Goal: Transaction & Acquisition: Purchase product/service

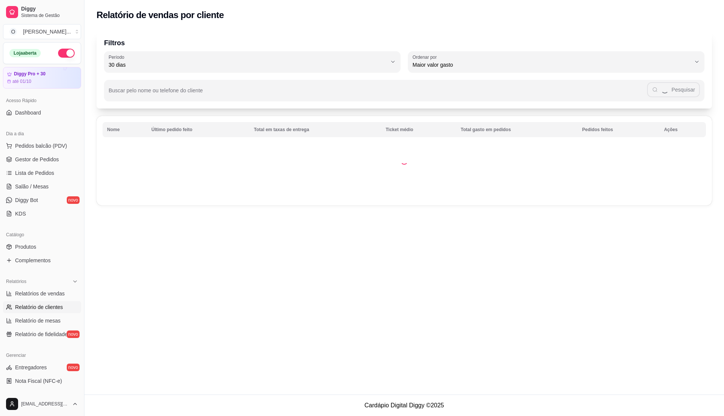
select select "30"
select select "HIGHEST_TOTAL_SPENT_WITH_ORDERS"
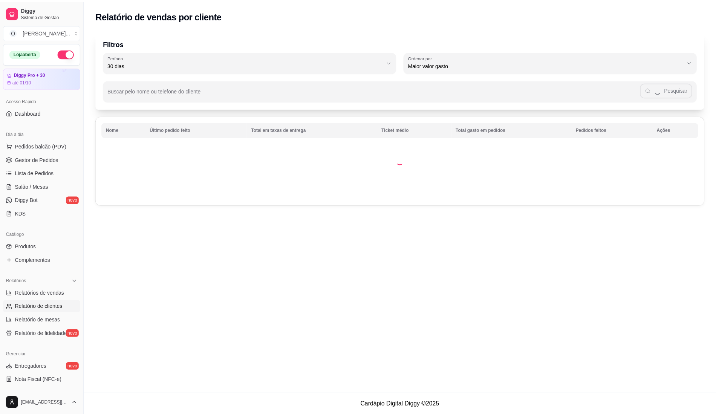
scroll to position [127, 0]
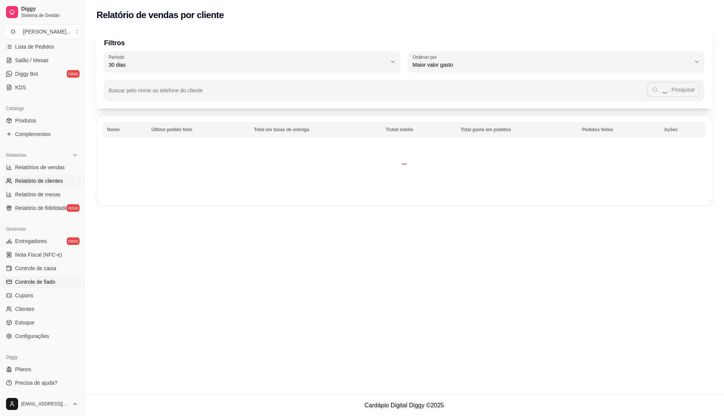
click at [50, 284] on span "Controle de fiado" at bounding box center [35, 282] width 40 height 8
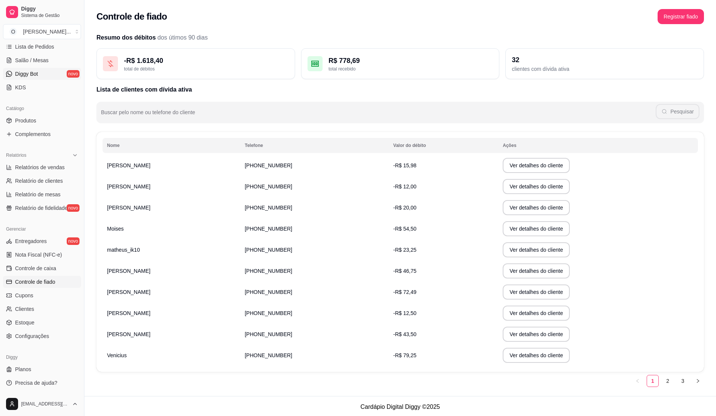
scroll to position [76, 0]
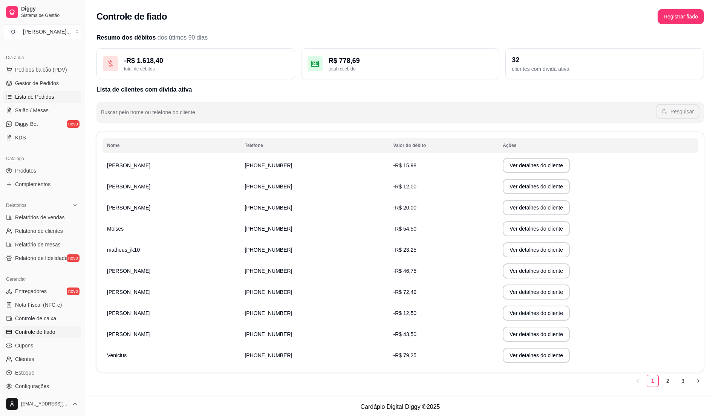
click at [32, 98] on span "Lista de Pedidos" at bounding box center [34, 97] width 39 height 8
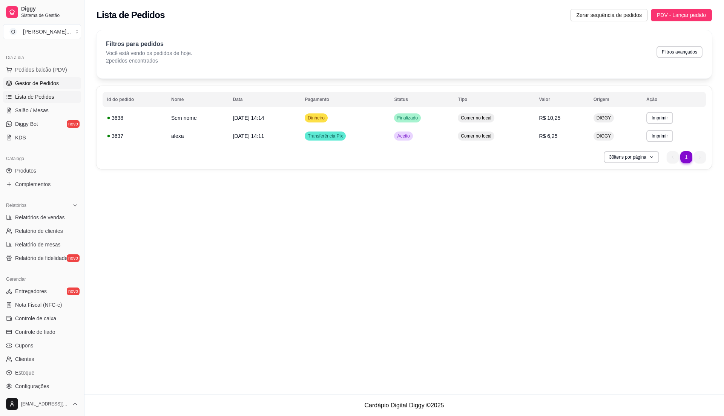
click at [39, 85] on span "Gestor de Pedidos" at bounding box center [37, 84] width 44 height 8
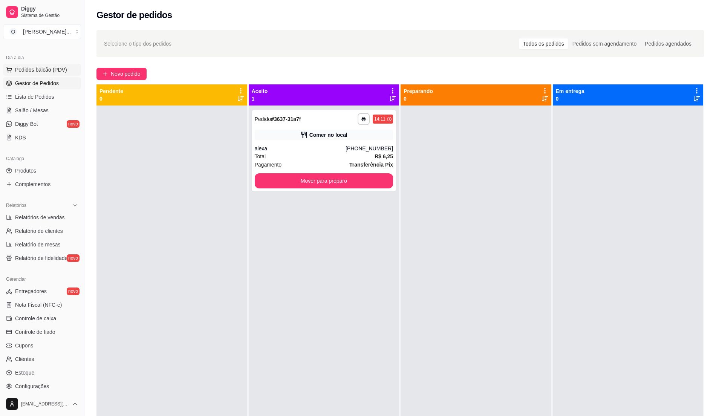
click at [52, 70] on span "Pedidos balcão (PDV)" at bounding box center [41, 70] width 52 height 8
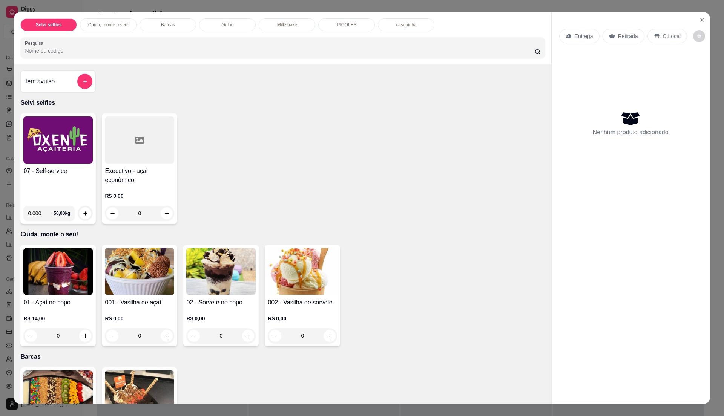
click at [62, 168] on h4 "07 - Self-service" at bounding box center [57, 171] width 69 height 9
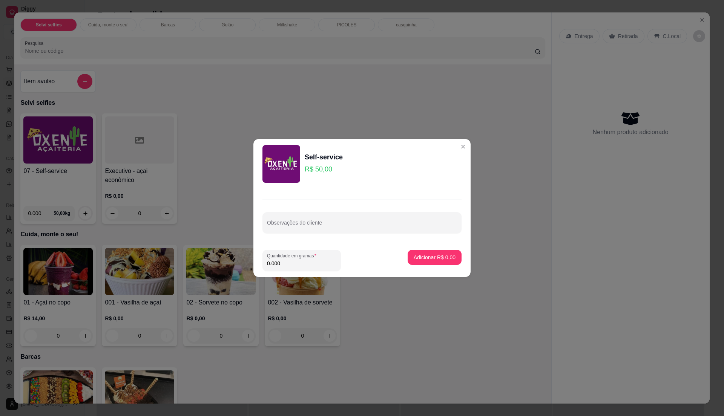
click at [293, 265] on input "0.000" at bounding box center [301, 264] width 69 height 8
click at [294, 264] on input "0" at bounding box center [301, 264] width 69 height 8
type input "0.73"
click at [437, 258] on p "Adicionar R$ 36,50" at bounding box center [433, 258] width 45 height 8
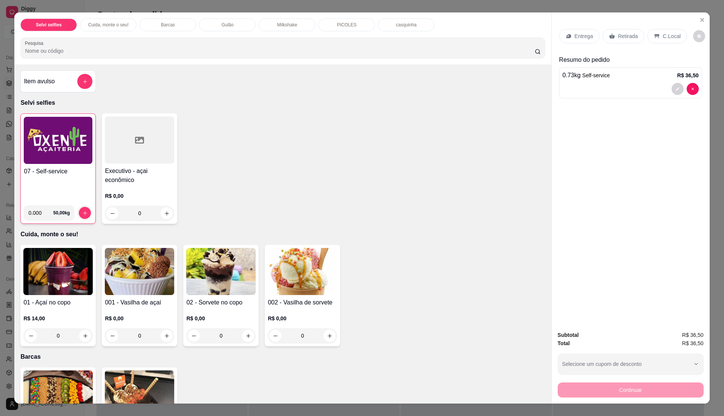
click at [663, 35] on p "C.Local" at bounding box center [672, 36] width 18 height 8
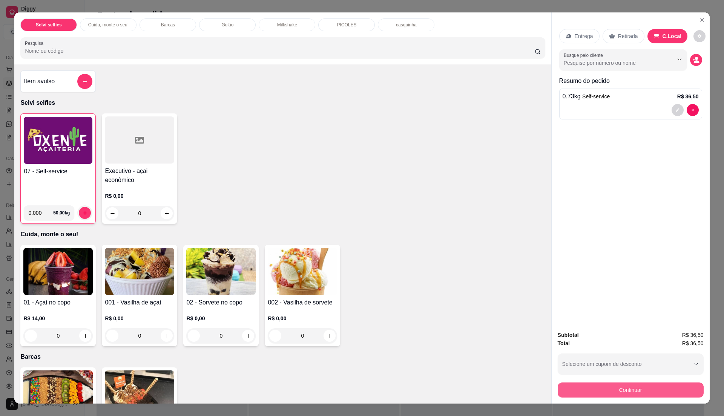
click at [626, 393] on button "Continuar" at bounding box center [631, 390] width 146 height 15
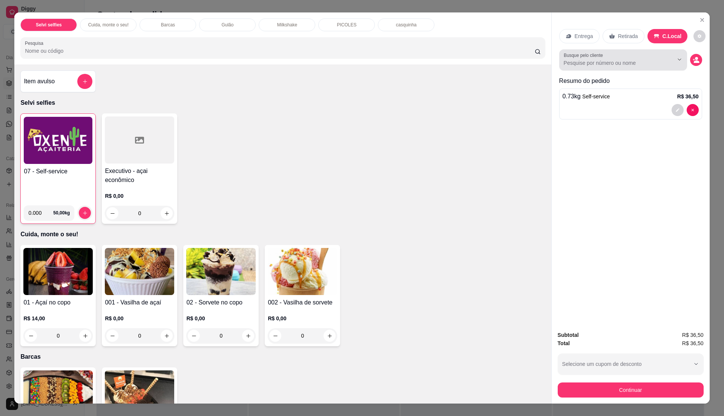
click at [630, 60] on input "Busque pelo cliente" at bounding box center [613, 63] width 98 height 8
type input "[PERSON_NAME]"
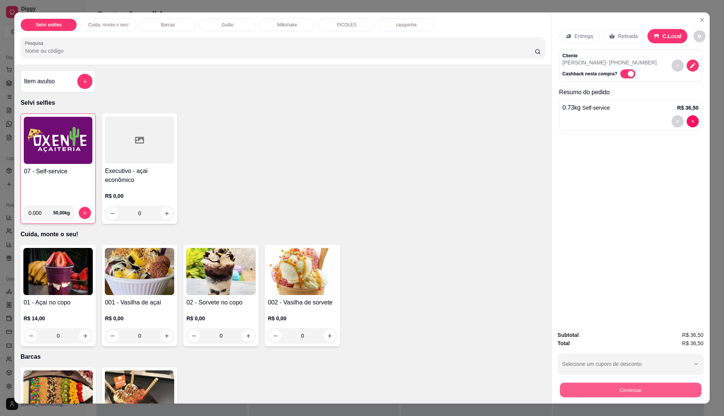
click at [618, 392] on button "Continuar" at bounding box center [630, 390] width 141 height 15
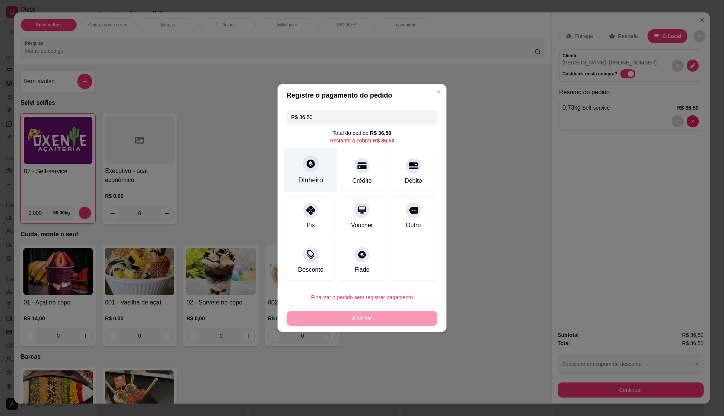
click at [317, 184] on div "Dinheiro" at bounding box center [310, 180] width 25 height 10
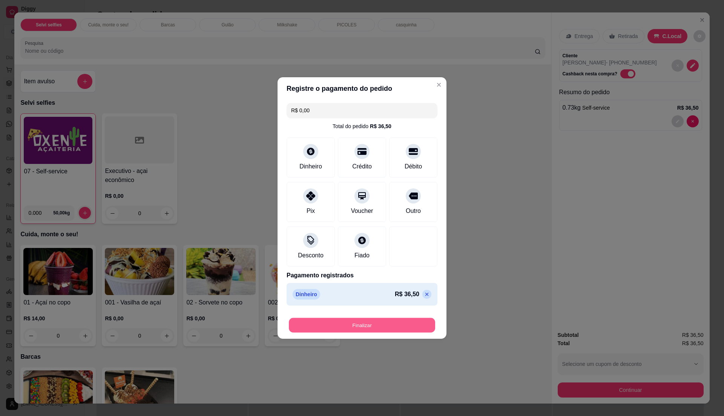
click at [419, 322] on button "Finalizar" at bounding box center [362, 325] width 146 height 15
drag, startPoint x: 422, startPoint y: 302, endPoint x: 424, endPoint y: 299, distance: 4.3
click at [422, 304] on div "Dinheiro R$ 36,50" at bounding box center [362, 294] width 151 height 23
type input "-R$ 36,50"
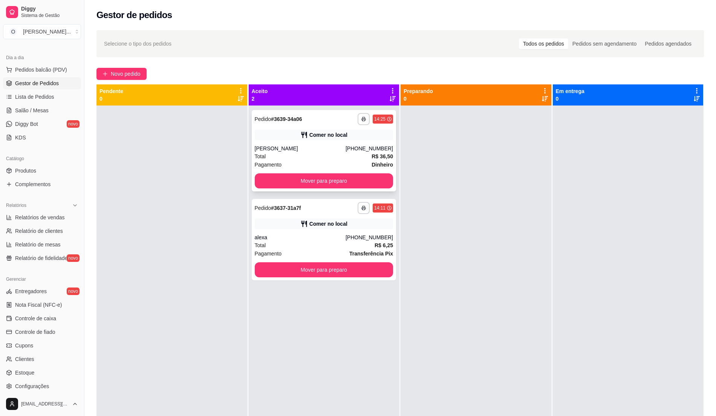
click at [346, 156] on div "Total R$ 36,50" at bounding box center [324, 156] width 139 height 8
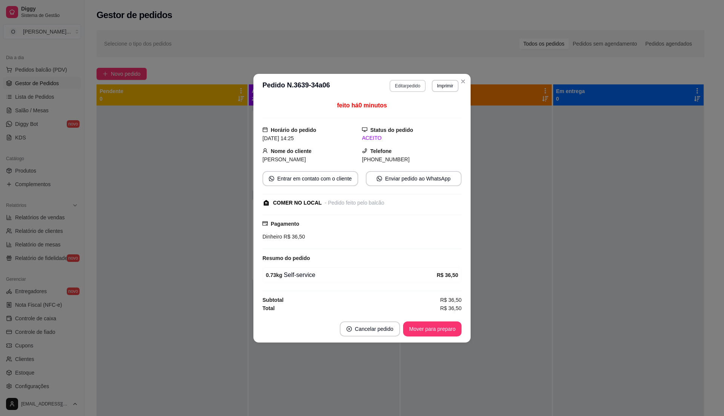
click at [411, 81] on button "Editar pedido" at bounding box center [408, 86] width 36 height 12
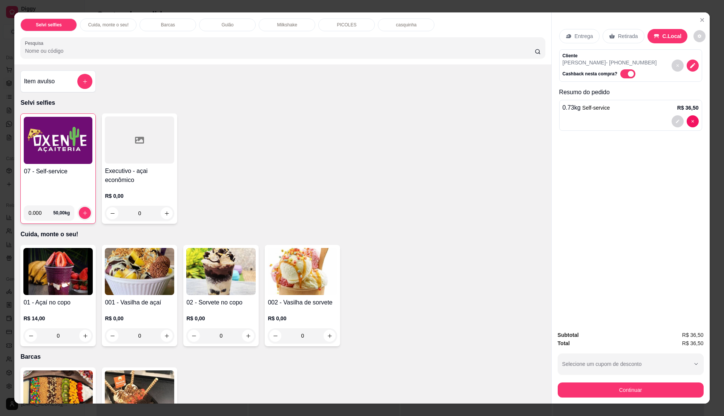
click at [569, 379] on div "Subtotal R$ 36,50 Total R$ 36,50 Selecione um cupom de desconto Selecione um cu…" at bounding box center [631, 364] width 146 height 67
click at [622, 391] on button "Continuar" at bounding box center [631, 390] width 146 height 15
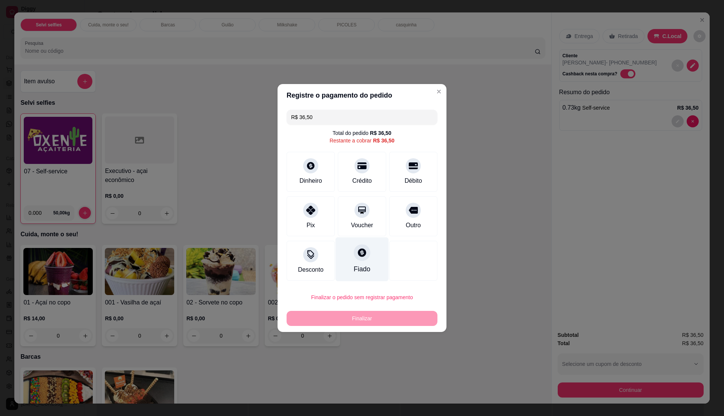
click at [345, 275] on div "Fiado" at bounding box center [362, 260] width 53 height 44
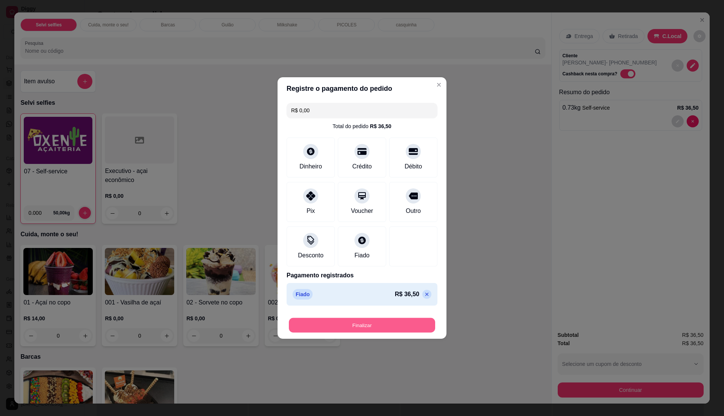
click at [379, 324] on button "Finalizar" at bounding box center [362, 325] width 146 height 15
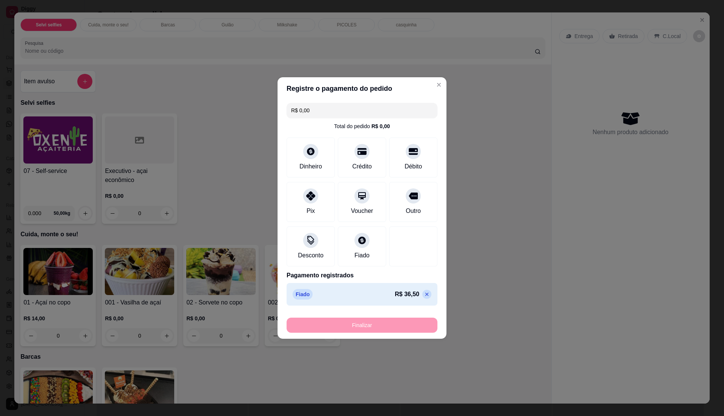
type input "-R$ 36,50"
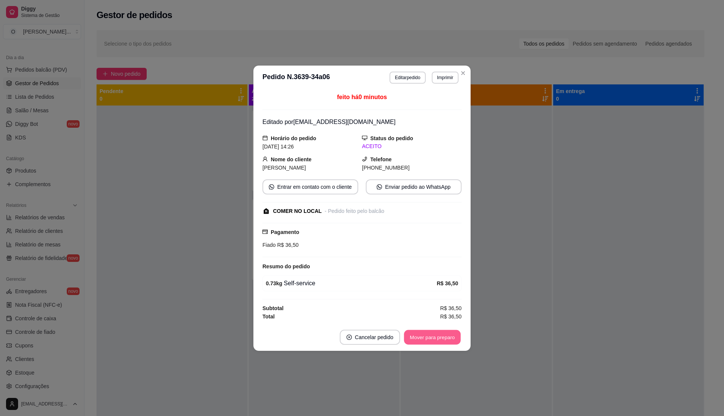
click at [427, 337] on button "Mover para preparo" at bounding box center [432, 337] width 57 height 15
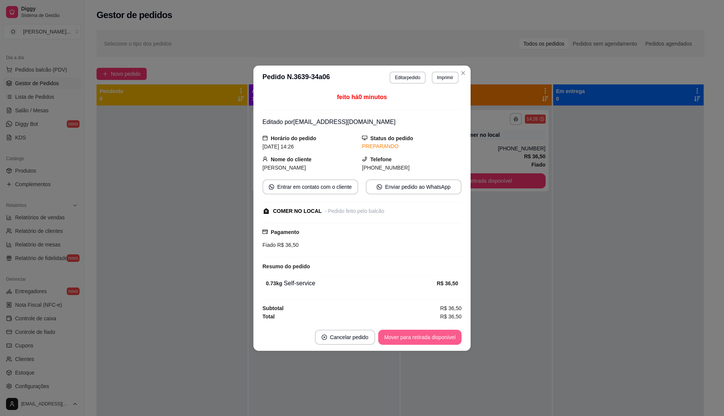
click at [427, 337] on button "Mover para retirada disponível" at bounding box center [419, 337] width 83 height 15
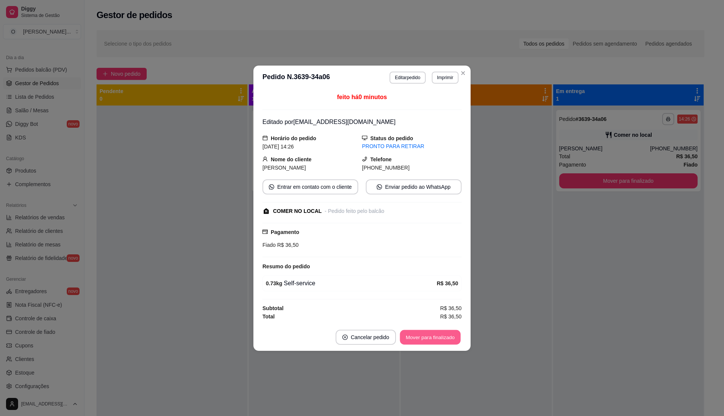
click at [429, 337] on button "Mover para finalizado" at bounding box center [430, 337] width 61 height 15
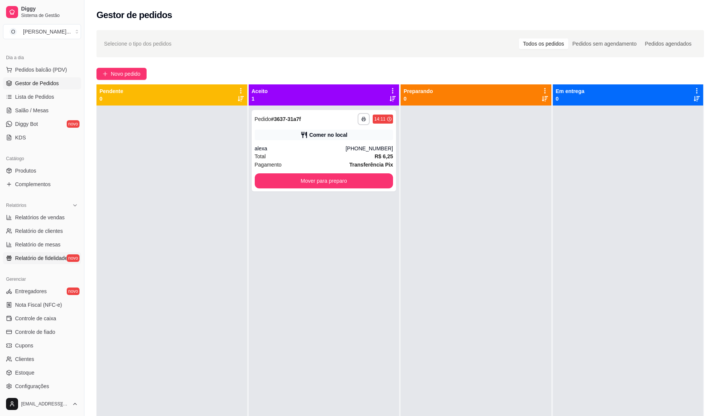
scroll to position [127, 0]
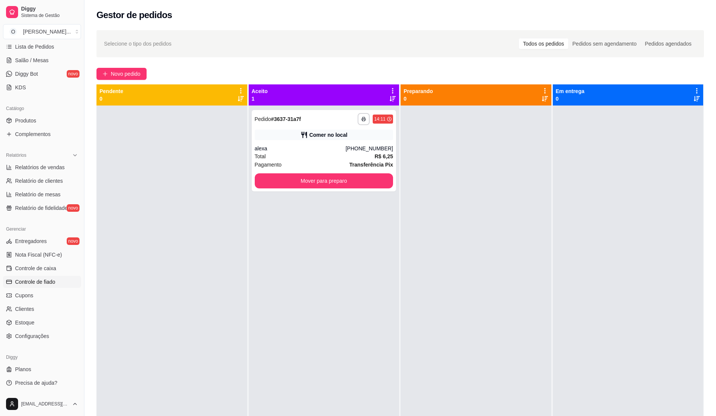
click at [38, 280] on span "Controle de fiado" at bounding box center [35, 282] width 40 height 8
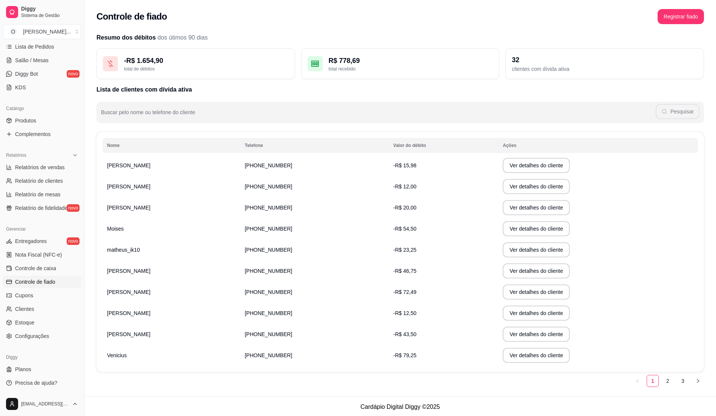
scroll to position [2, 0]
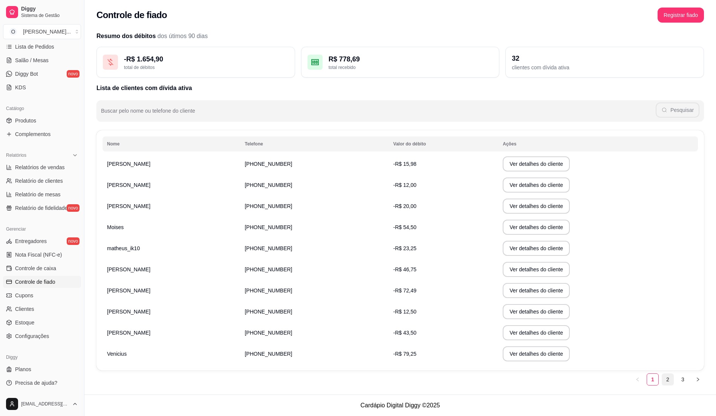
click at [667, 376] on link "2" at bounding box center [668, 379] width 11 height 11
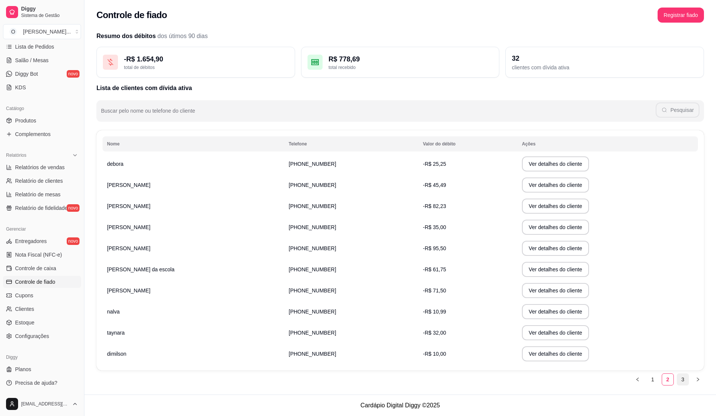
click at [687, 381] on link "3" at bounding box center [683, 379] width 11 height 11
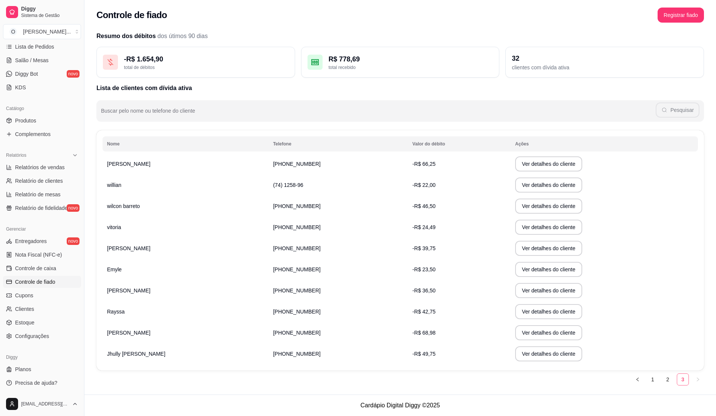
click at [686, 380] on link "3" at bounding box center [683, 379] width 11 height 11
click at [35, 170] on span "Relatórios de vendas" at bounding box center [40, 168] width 50 height 8
select select "ALL"
select select "0"
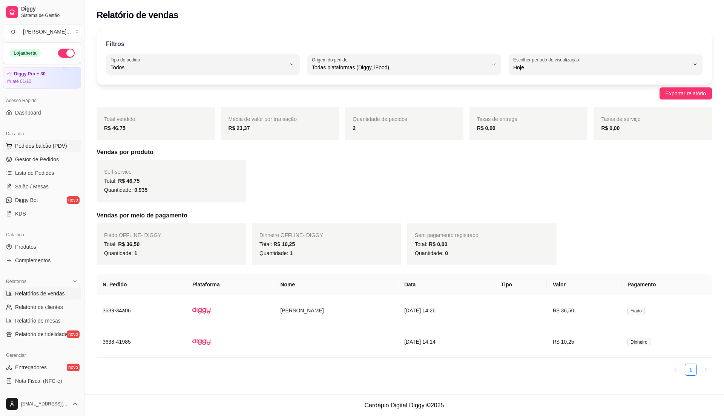
click at [55, 141] on button "Pedidos balcão (PDV)" at bounding box center [42, 146] width 78 height 12
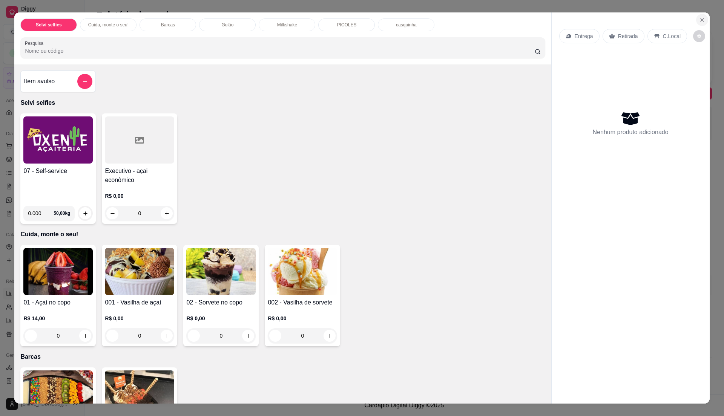
click at [699, 21] on icon "Close" at bounding box center [702, 20] width 6 height 6
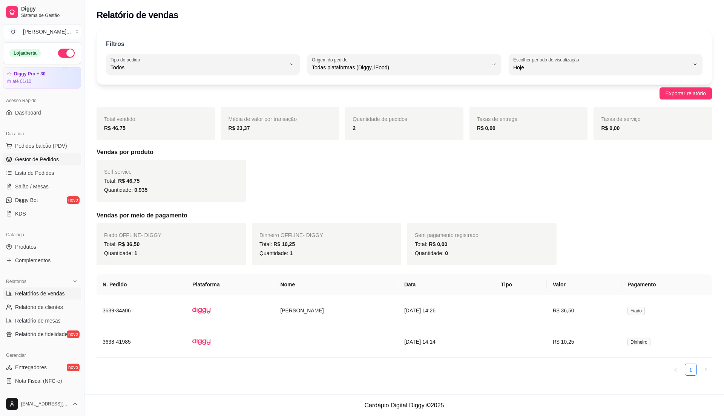
click at [41, 159] on span "Gestor de Pedidos" at bounding box center [37, 160] width 44 height 8
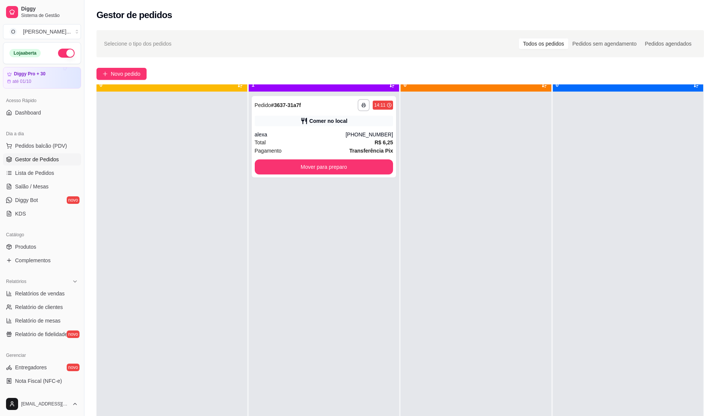
scroll to position [21, 0]
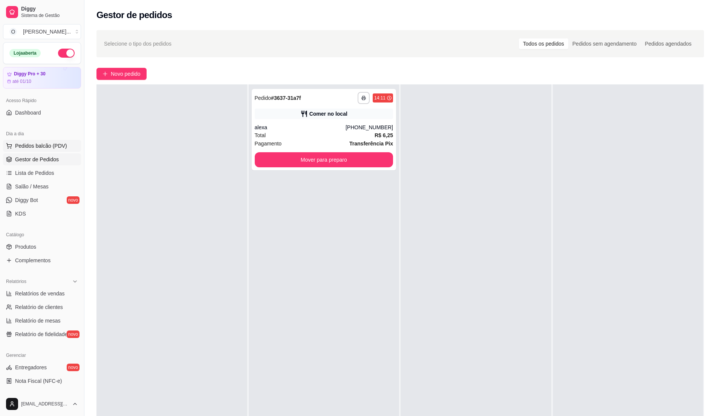
click at [50, 144] on span "Pedidos balcão (PDV)" at bounding box center [41, 146] width 52 height 8
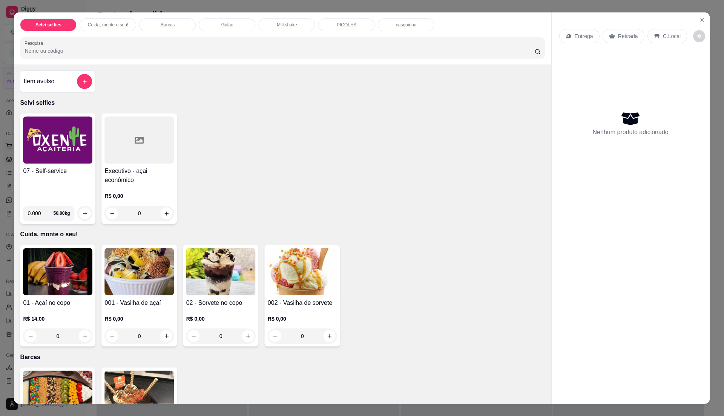
click at [50, 144] on img at bounding box center [57, 140] width 69 height 47
click at [293, 124] on div "07 - Self-service 0.000 50,00 kg Executivo - açai econômico R$ 0,00 0" at bounding box center [282, 168] width 524 height 110
click at [698, 23] on button "Close" at bounding box center [702, 20] width 12 height 12
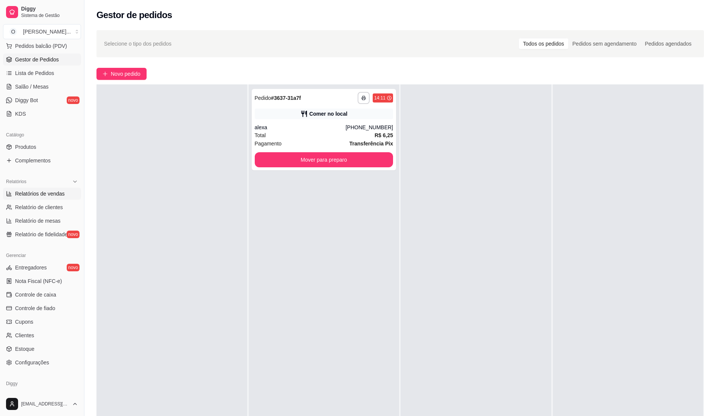
scroll to position [100, 0]
click at [58, 309] on link "Controle de fiado" at bounding box center [42, 308] width 78 height 12
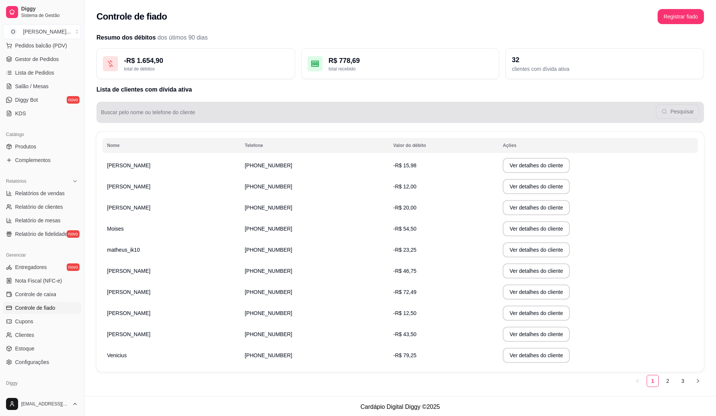
click at [197, 111] on div "Pesquisar" at bounding box center [400, 112] width 599 height 15
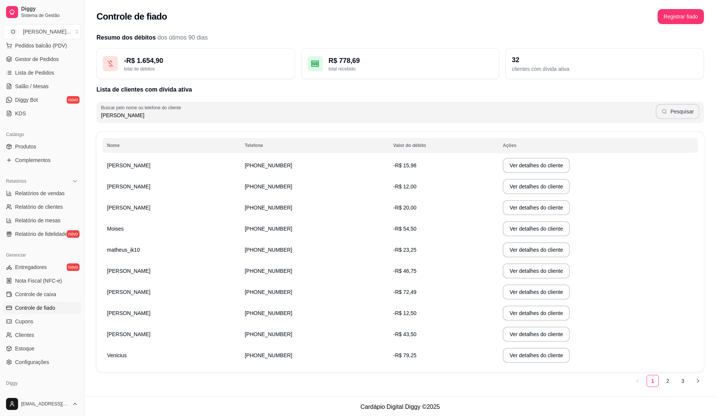
click at [682, 112] on button "Pesquisar" at bounding box center [678, 111] width 44 height 15
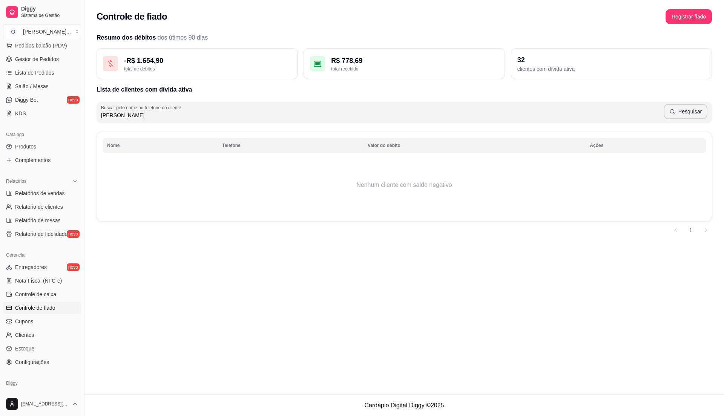
click at [198, 113] on input "[PERSON_NAME]" at bounding box center [382, 116] width 563 height 8
type input "j"
click at [21, 192] on span "Relatórios de vendas" at bounding box center [40, 194] width 50 height 8
select select "ALL"
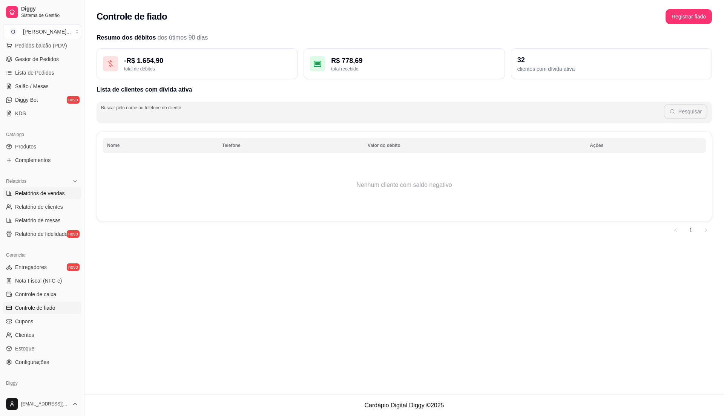
select select "0"
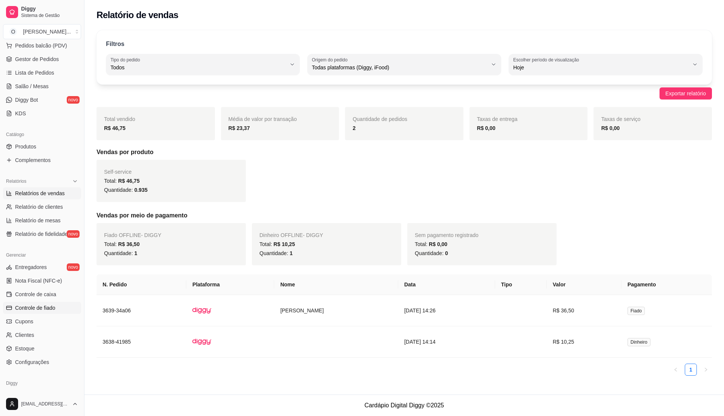
click at [54, 305] on span "Controle de fiado" at bounding box center [35, 308] width 40 height 8
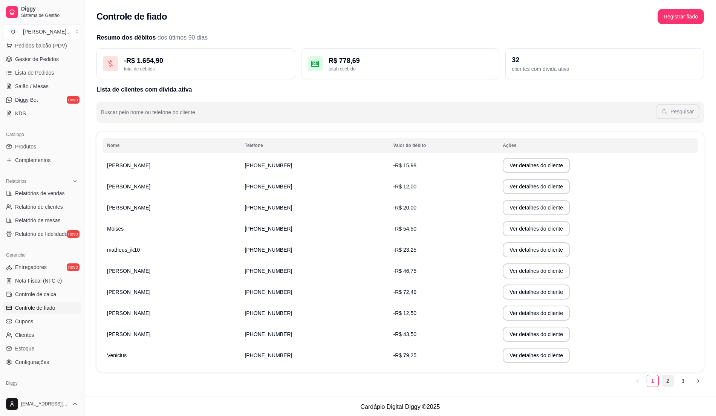
click at [664, 382] on link "2" at bounding box center [668, 381] width 11 height 11
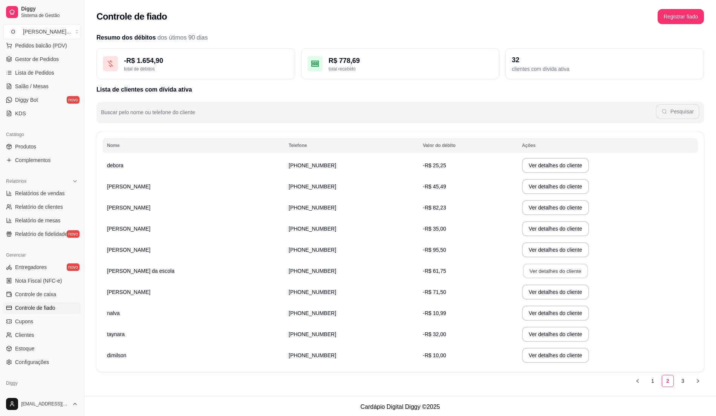
click at [523, 272] on button "Ver detalhes do cliente" at bounding box center [555, 271] width 65 height 15
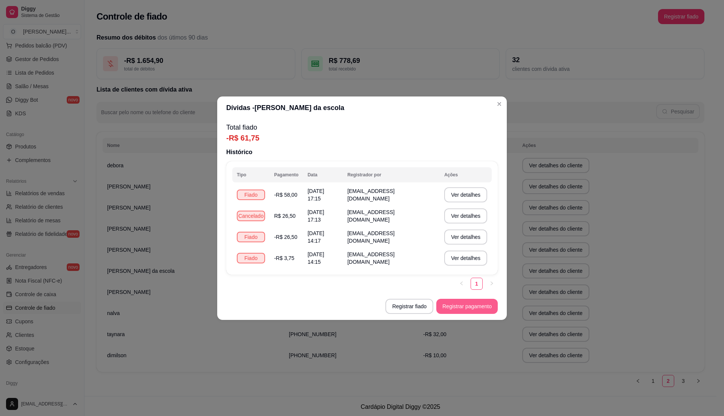
click at [469, 308] on button "Registrar pagamento" at bounding box center [466, 306] width 61 height 15
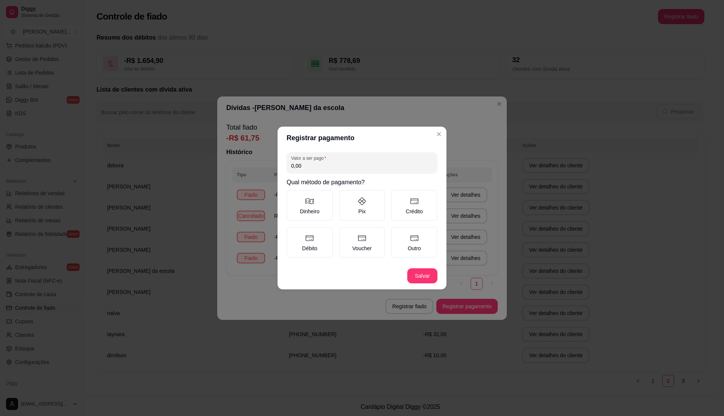
click at [316, 167] on input "0,00" at bounding box center [362, 166] width 142 height 8
type input "61,75"
click at [371, 216] on label "Pix" at bounding box center [362, 205] width 46 height 31
click at [345, 196] on button "Pix" at bounding box center [342, 193] width 6 height 6
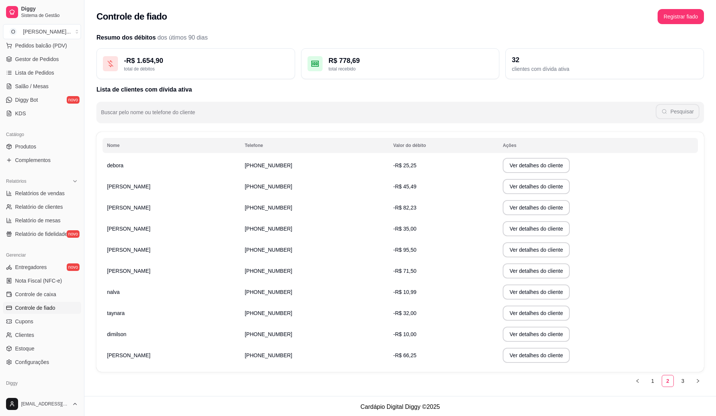
scroll to position [50, 0]
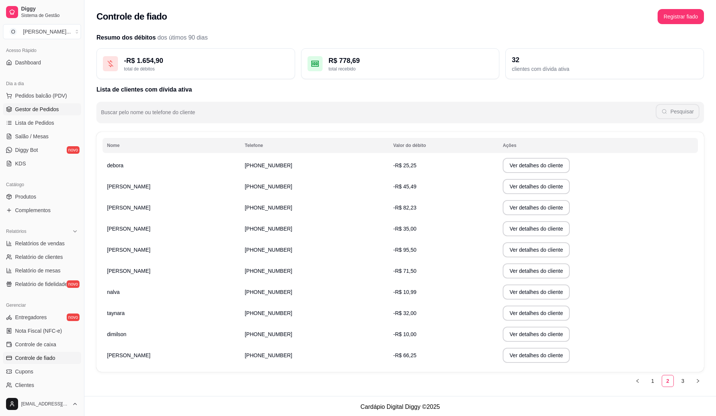
click at [48, 112] on span "Gestor de Pedidos" at bounding box center [37, 110] width 44 height 8
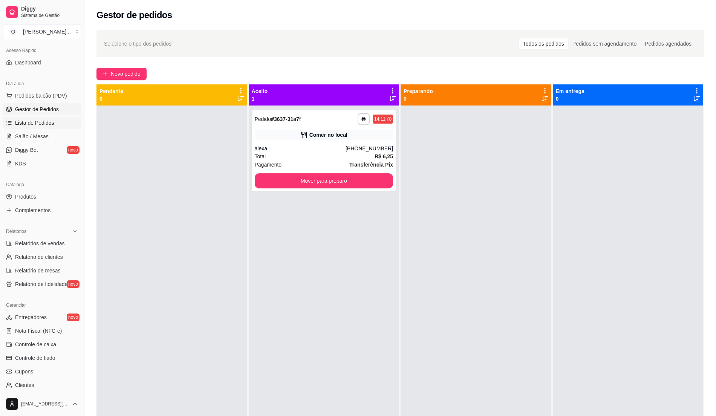
click at [46, 122] on span "Lista de Pedidos" at bounding box center [34, 123] width 39 height 8
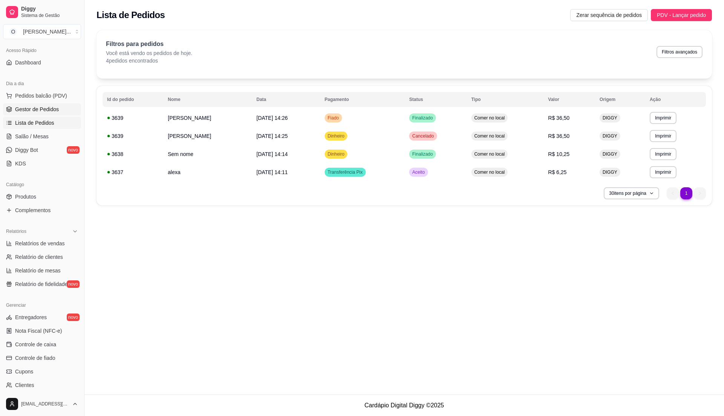
click at [48, 112] on span "Gestor de Pedidos" at bounding box center [37, 110] width 44 height 8
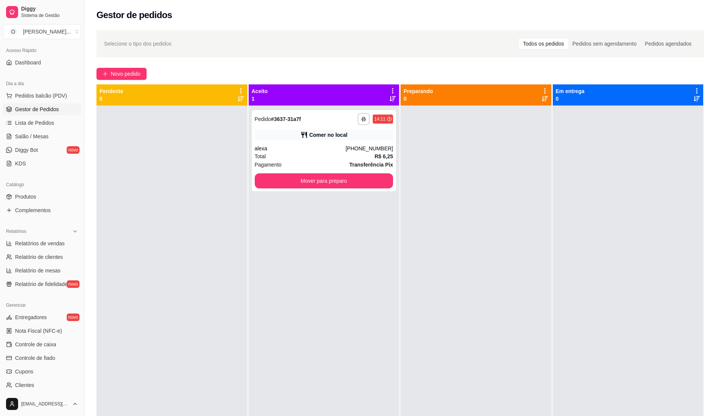
click at [365, 259] on div "**********" at bounding box center [324, 314] width 151 height 416
click at [37, 94] on span "Pedidos balcão (PDV)" at bounding box center [41, 96] width 52 height 8
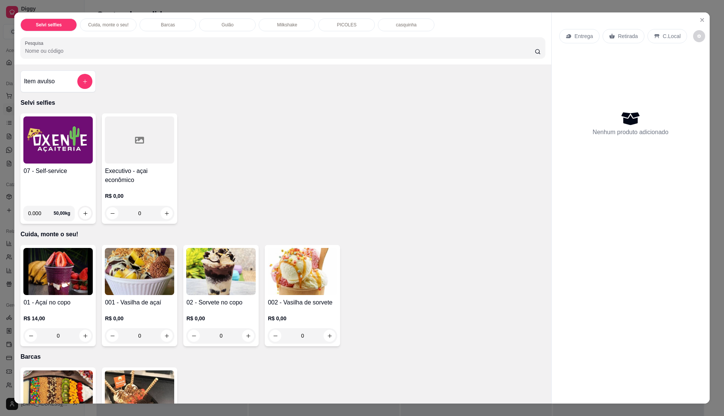
click at [41, 178] on div "07 - Self-service" at bounding box center [57, 183] width 69 height 33
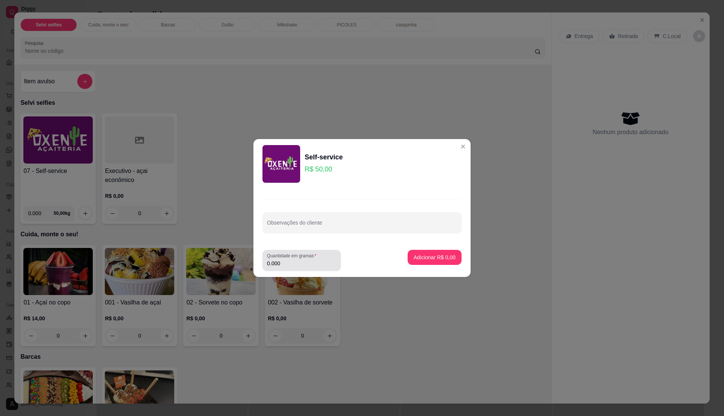
click at [319, 259] on div "0.000" at bounding box center [301, 260] width 69 height 15
click at [307, 259] on div "0.000" at bounding box center [301, 260] width 69 height 15
click at [298, 260] on input "0.000" at bounding box center [301, 264] width 69 height 8
type input "0.585"
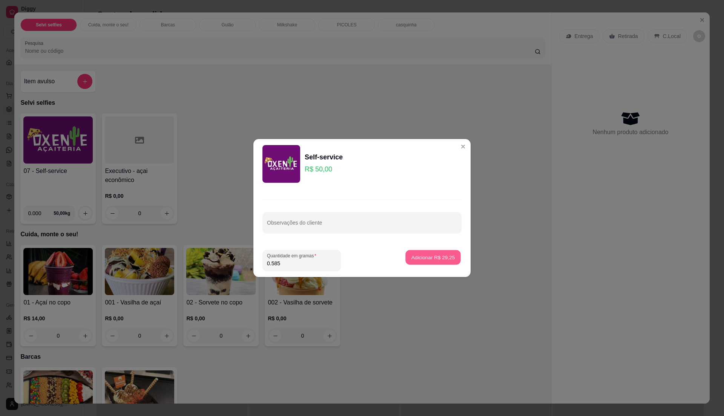
click at [427, 255] on p "Adicionar R$ 29,25" at bounding box center [433, 257] width 44 height 7
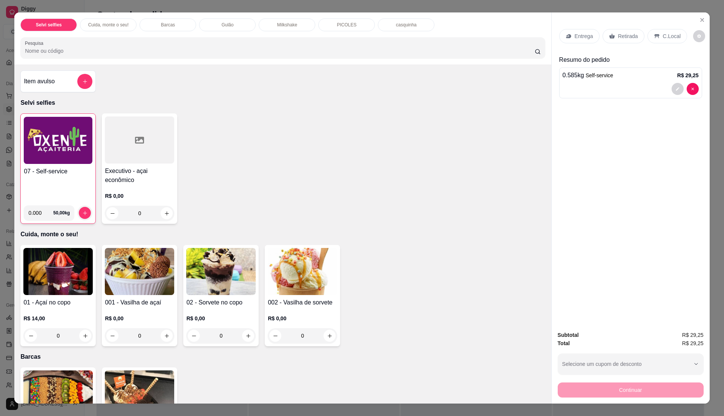
click at [663, 33] on p "C.Local" at bounding box center [672, 36] width 18 height 8
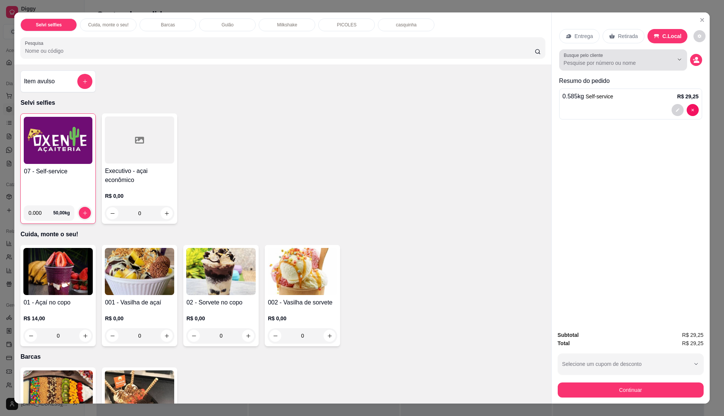
click at [643, 58] on div at bounding box center [623, 59] width 119 height 15
type input "[PERSON_NAME]"
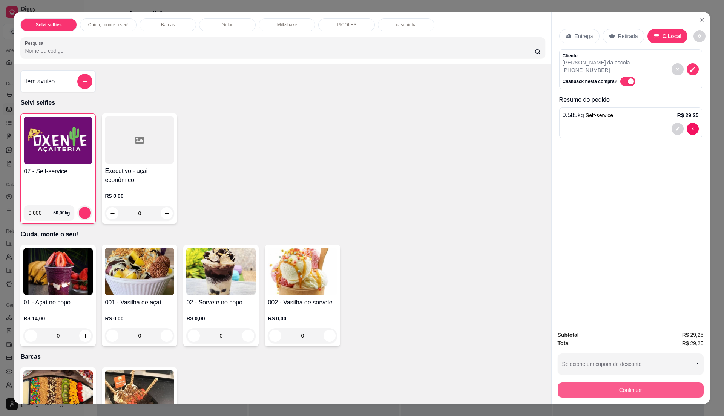
click at [627, 387] on button "Continuar" at bounding box center [631, 390] width 146 height 15
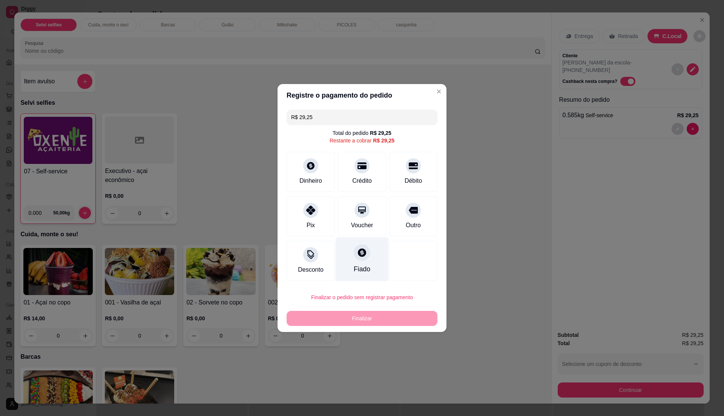
click at [360, 272] on div "Fiado" at bounding box center [362, 269] width 17 height 10
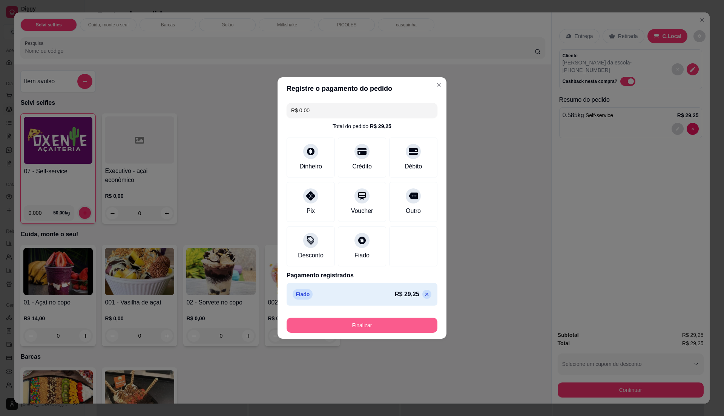
click at [365, 322] on button "Finalizar" at bounding box center [362, 325] width 151 height 15
type input "-R$ 29,25"
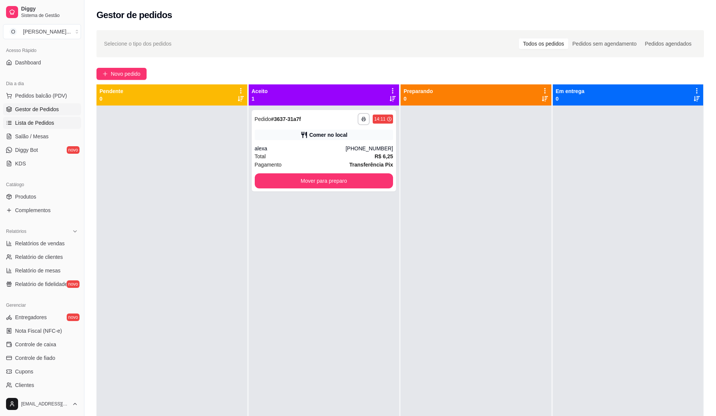
click at [48, 124] on span "Lista de Pedidos" at bounding box center [34, 123] width 39 height 8
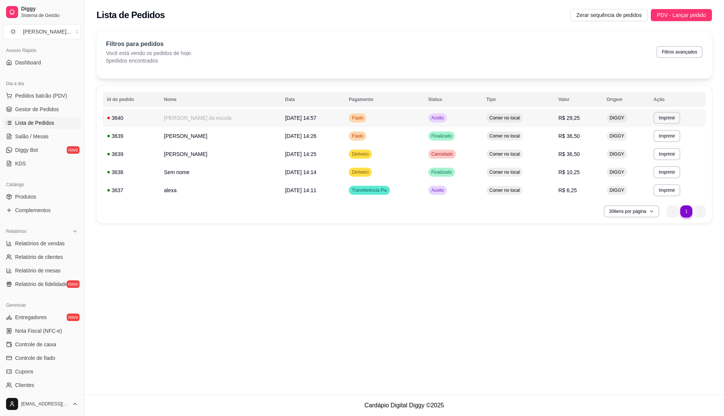
click at [486, 122] on div "Comer no local" at bounding box center [504, 117] width 37 height 9
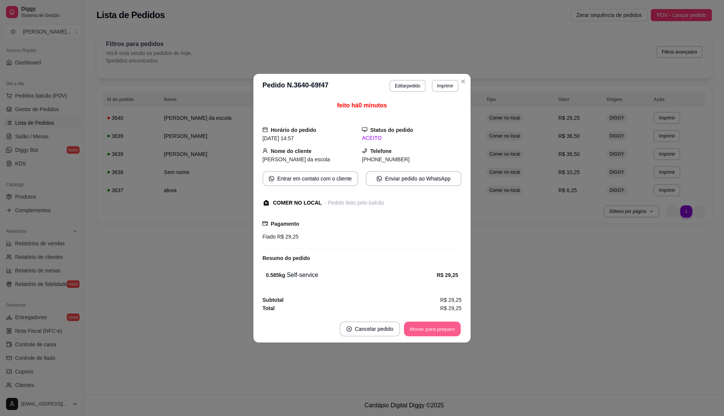
click at [441, 332] on button "Mover para preparo" at bounding box center [432, 329] width 57 height 15
click at [440, 332] on button "Mover para retirada disponível" at bounding box center [419, 329] width 83 height 15
click at [434, 329] on button "Mover para finalizado" at bounding box center [430, 329] width 61 height 15
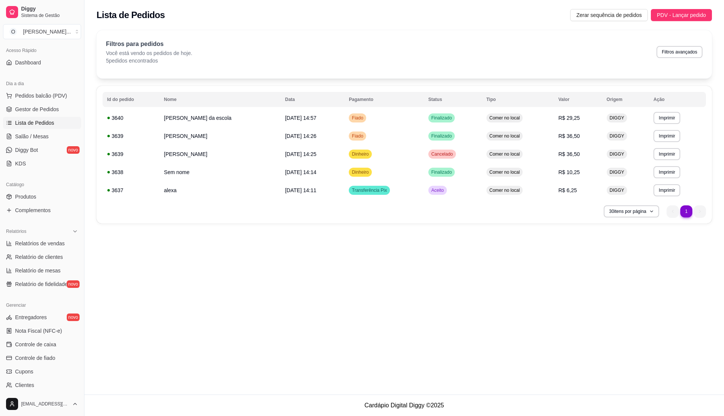
click at [34, 122] on span "Lista de Pedidos" at bounding box center [34, 123] width 39 height 8
click at [40, 120] on span "Lista de Pedidos" at bounding box center [34, 123] width 39 height 8
click at [40, 121] on span "Lista de Pedidos" at bounding box center [34, 123] width 39 height 8
click at [44, 123] on span "Lista de Pedidos" at bounding box center [34, 123] width 39 height 8
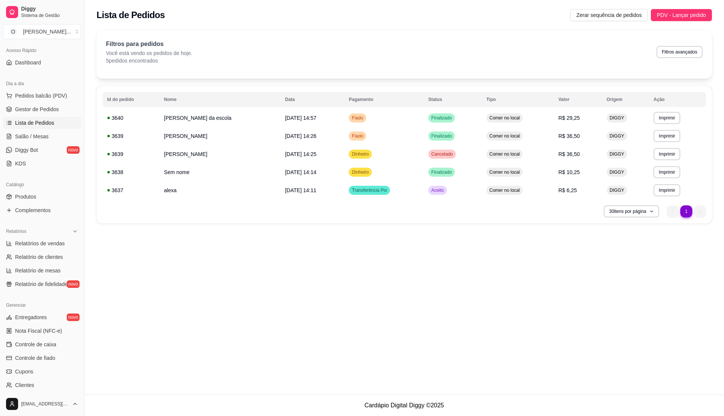
click at [44, 123] on span "Lista de Pedidos" at bounding box center [34, 123] width 39 height 8
click at [29, 109] on span "Gestor de Pedidos" at bounding box center [37, 110] width 44 height 8
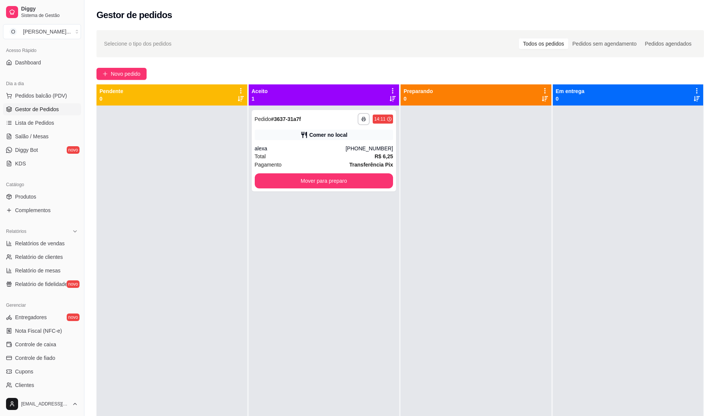
click at [339, 354] on div "**********" at bounding box center [324, 314] width 151 height 416
click at [47, 112] on span "Gestor de Pedidos" at bounding box center [37, 110] width 44 height 8
click at [46, 117] on ul "Pedidos balcão (PDV) Gestor de Pedidos Lista de Pedidos Salão / Mesas Diggy Bot…" at bounding box center [42, 130] width 78 height 80
click at [46, 123] on span "Lista de Pedidos" at bounding box center [34, 123] width 39 height 8
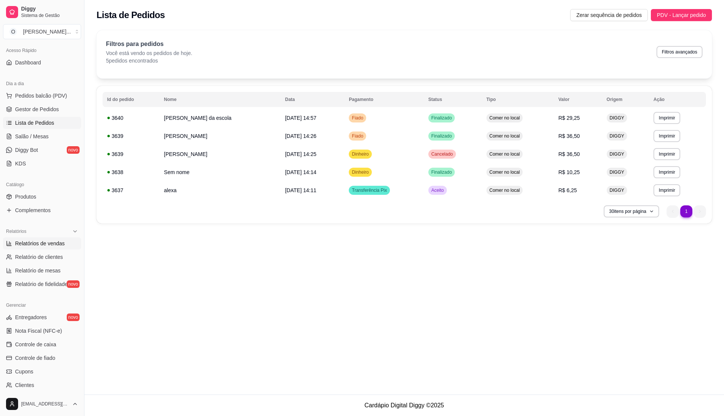
click at [59, 243] on span "Relatórios de vendas" at bounding box center [40, 244] width 50 height 8
select select "ALL"
select select "0"
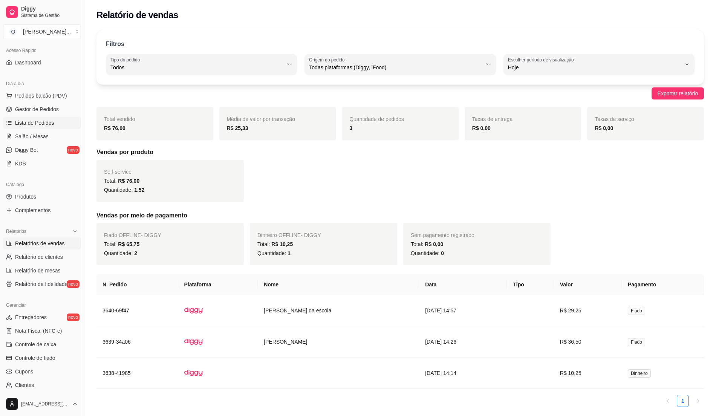
click at [35, 125] on span "Lista de Pedidos" at bounding box center [34, 123] width 39 height 8
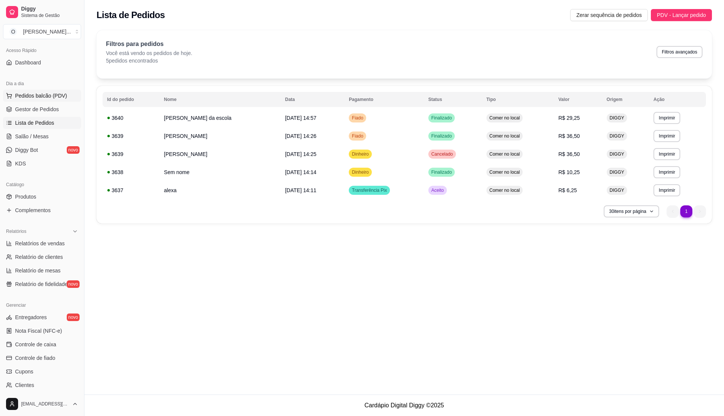
click at [49, 95] on span "Pedidos balcão (PDV)" at bounding box center [41, 96] width 52 height 8
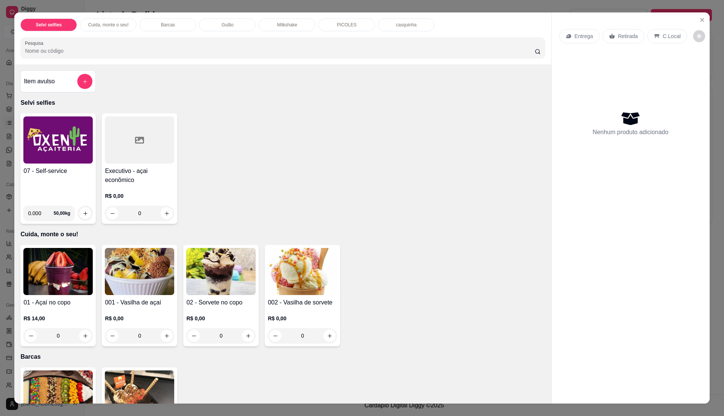
click at [43, 135] on img at bounding box center [57, 140] width 69 height 47
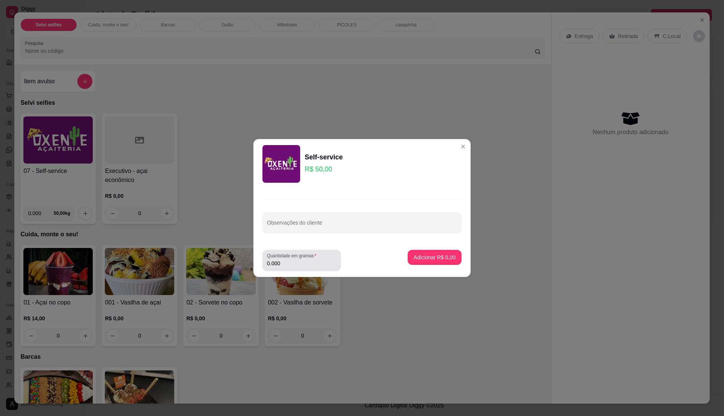
click at [310, 261] on input "0.000" at bounding box center [301, 264] width 69 height 8
type input "0.29"
click at [433, 259] on p "Adicionar R$ 14,50" at bounding box center [433, 257] width 44 height 7
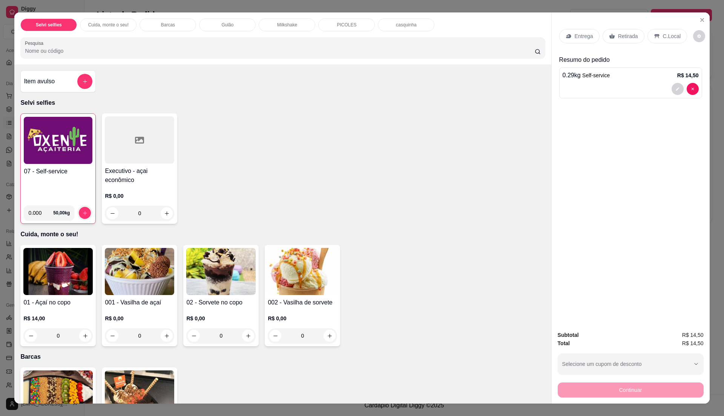
click at [68, 172] on h4 "07 - Self-service" at bounding box center [58, 171] width 69 height 9
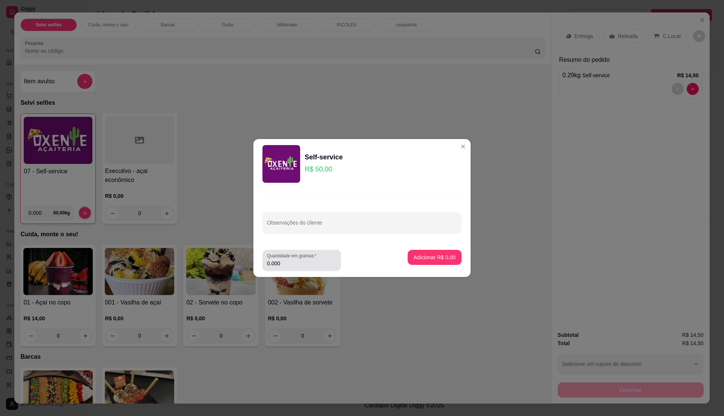
click at [304, 265] on input "0.000" at bounding box center [301, 264] width 69 height 8
click at [308, 256] on label "Quantidade em gramas" at bounding box center [293, 256] width 52 height 6
click at [308, 260] on input "0" at bounding box center [301, 264] width 69 height 8
type input "0.185"
click at [426, 258] on p "Adicionar R$ 9,25" at bounding box center [435, 258] width 42 height 8
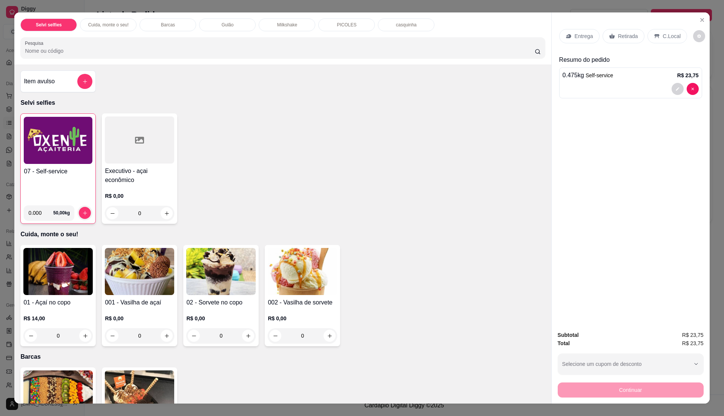
click at [70, 183] on div "07 - Self-service" at bounding box center [58, 183] width 69 height 32
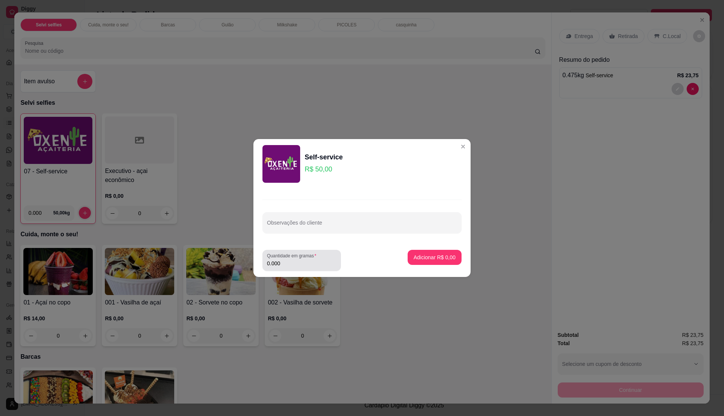
click at [293, 265] on input "0.000" at bounding box center [301, 264] width 69 height 8
click at [293, 261] on input "0" at bounding box center [301, 264] width 69 height 8
type input "0.235"
click at [430, 257] on p "Adicionar R$ 11,75" at bounding box center [433, 257] width 44 height 7
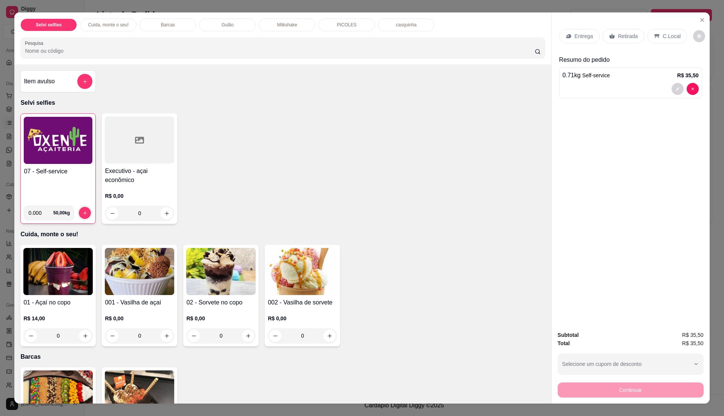
click at [664, 38] on p "C.Local" at bounding box center [672, 36] width 18 height 8
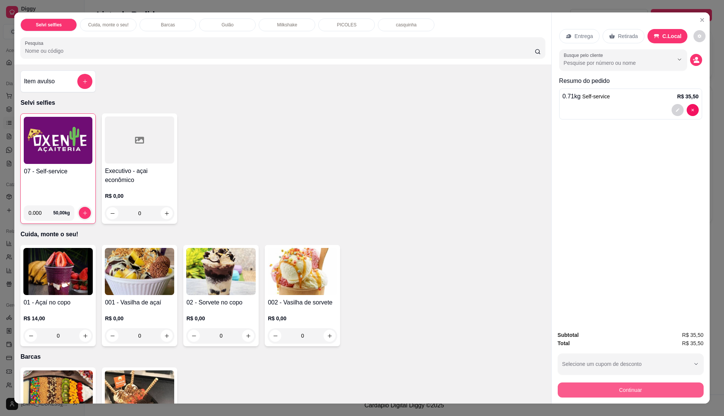
click at [624, 386] on button "Continuar" at bounding box center [631, 390] width 146 height 15
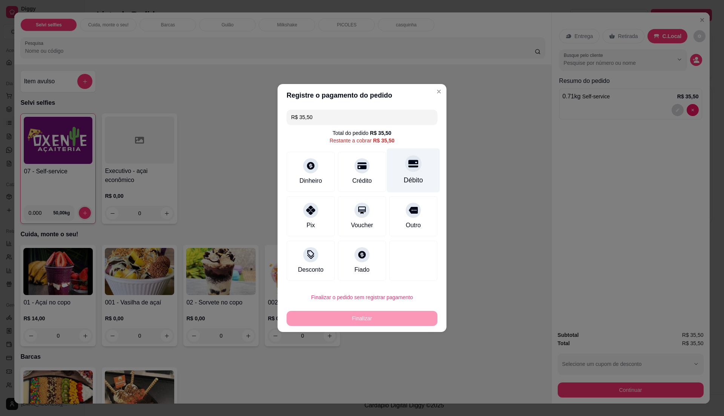
click at [408, 178] on div "Débito" at bounding box center [413, 180] width 19 height 10
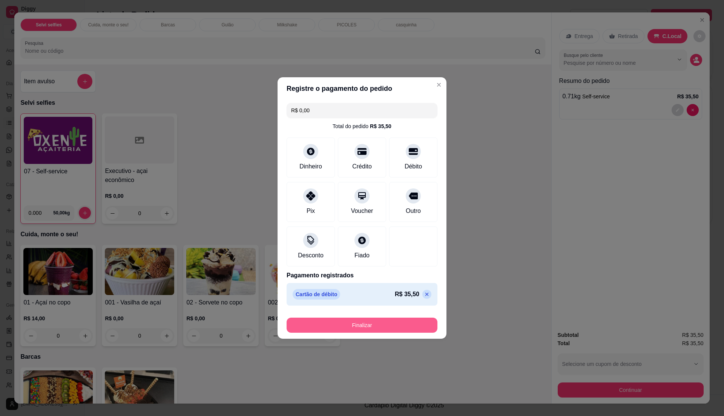
click at [387, 324] on button "Finalizar" at bounding box center [362, 325] width 151 height 15
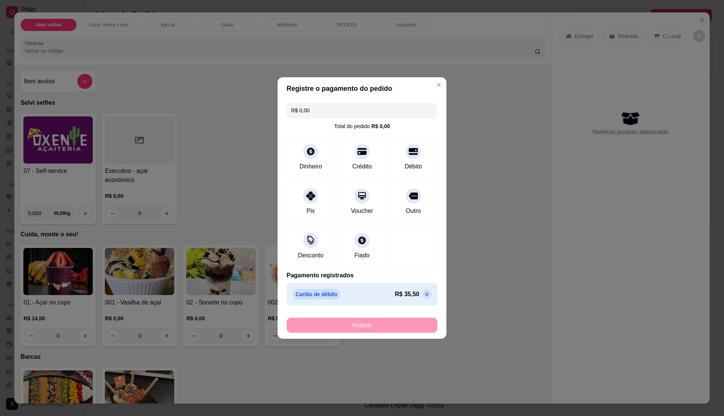
type input "-R$ 35,50"
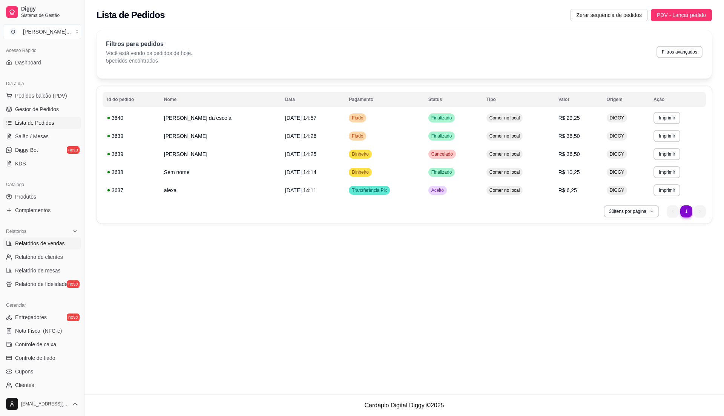
click at [58, 243] on span "Relatórios de vendas" at bounding box center [40, 244] width 50 height 8
select select "ALL"
select select "0"
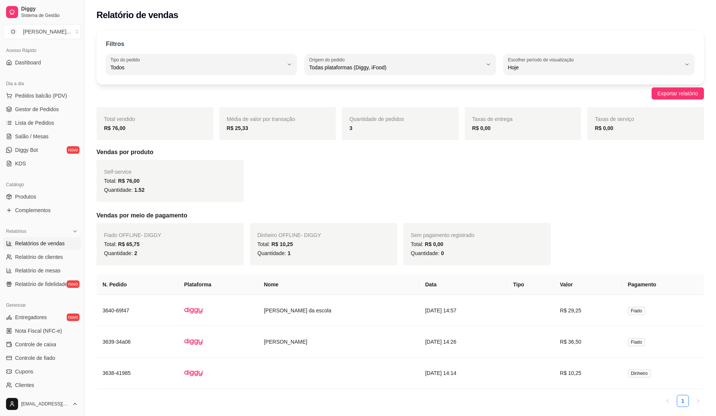
click at [57, 243] on span "Relatórios de vendas" at bounding box center [40, 244] width 50 height 8
click at [57, 107] on span "Gestor de Pedidos" at bounding box center [37, 110] width 44 height 8
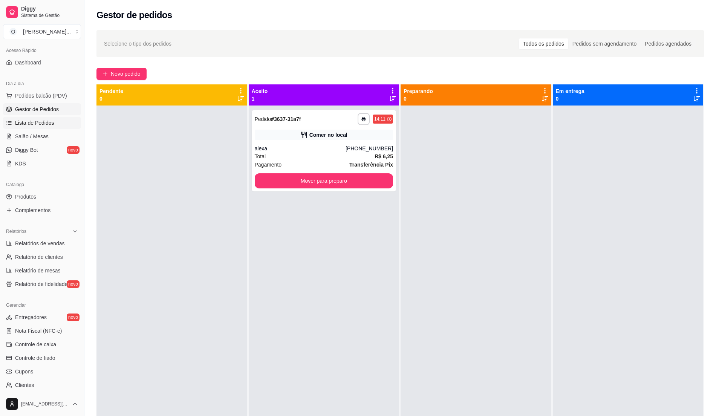
click at [42, 124] on span "Lista de Pedidos" at bounding box center [34, 123] width 39 height 8
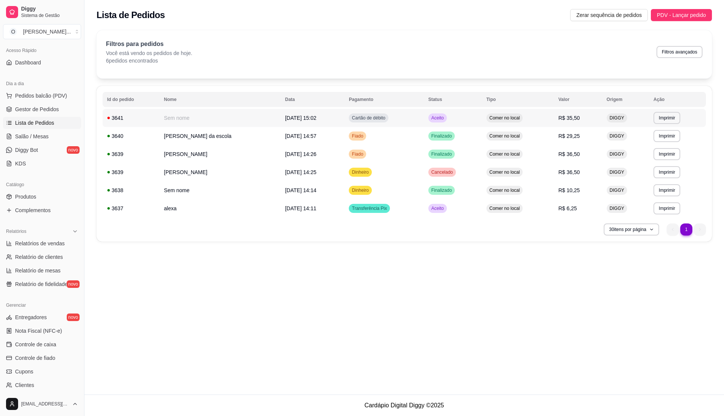
click at [554, 117] on td "R$ 35,50" at bounding box center [578, 118] width 48 height 18
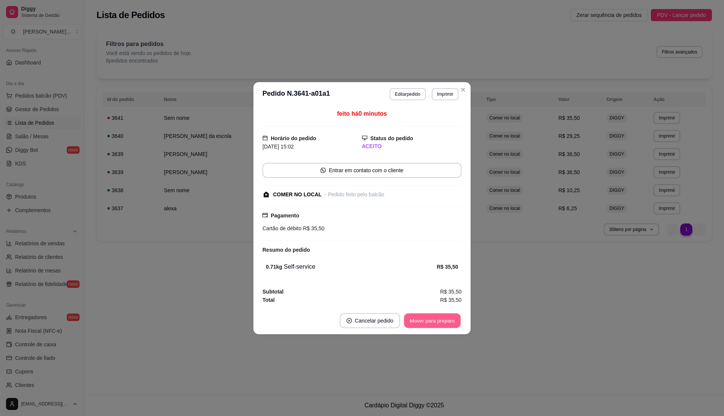
click at [433, 323] on button "Mover para preparo" at bounding box center [432, 320] width 57 height 15
click at [433, 323] on button "Mover para retirada disponível" at bounding box center [419, 320] width 83 height 15
click at [433, 323] on button "Mover para finalizado" at bounding box center [430, 320] width 61 height 15
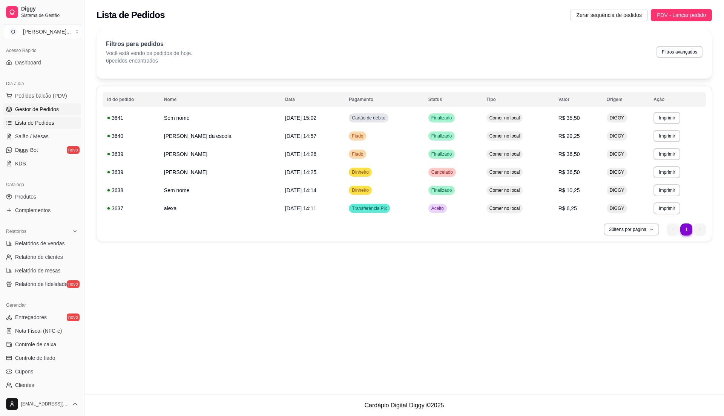
click at [43, 111] on span "Gestor de Pedidos" at bounding box center [37, 110] width 44 height 8
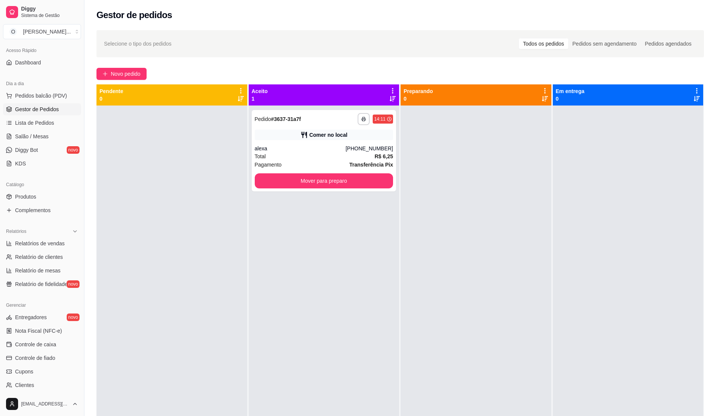
click at [334, 385] on div "**********" at bounding box center [324, 314] width 151 height 416
click at [32, 119] on span "Lista de Pedidos" at bounding box center [34, 123] width 39 height 8
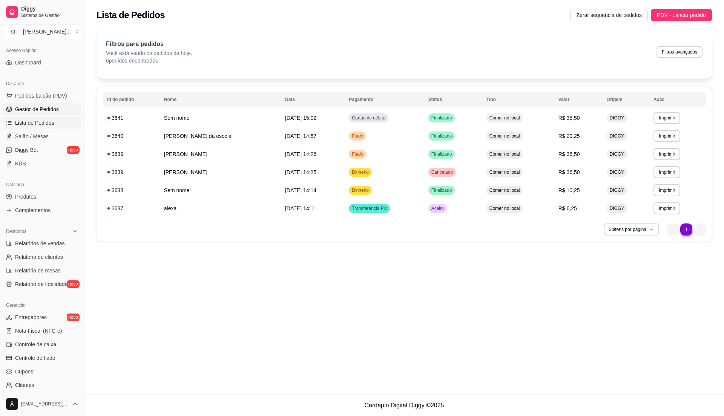
click at [61, 114] on link "Gestor de Pedidos" at bounding box center [42, 109] width 78 height 12
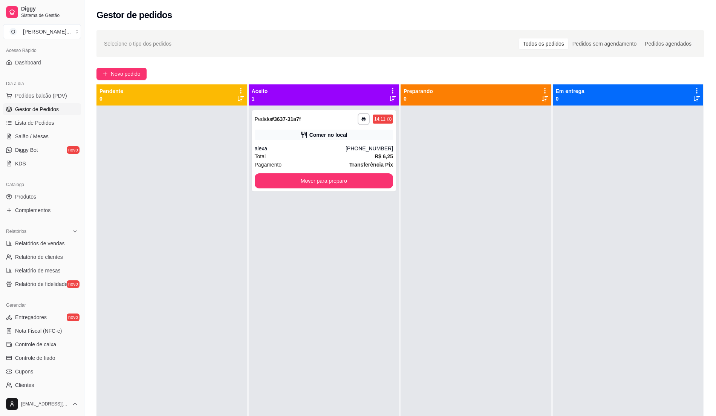
click at [274, 248] on div "**********" at bounding box center [324, 314] width 151 height 416
click at [30, 118] on link "Lista de Pedidos" at bounding box center [42, 123] width 78 height 12
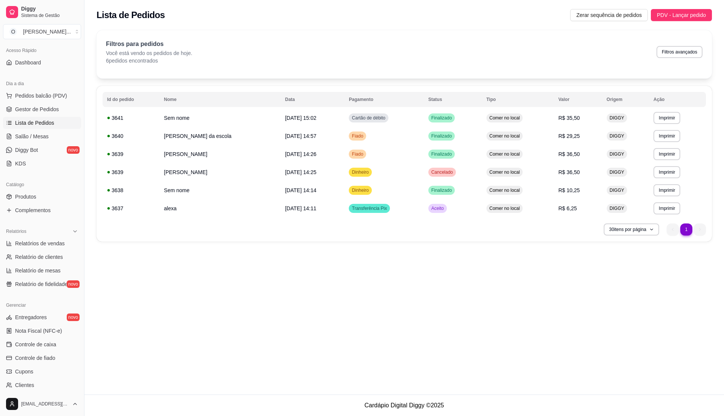
click at [35, 128] on link "Lista de Pedidos" at bounding box center [42, 123] width 78 height 12
click at [48, 113] on link "Gestor de Pedidos" at bounding box center [42, 109] width 78 height 12
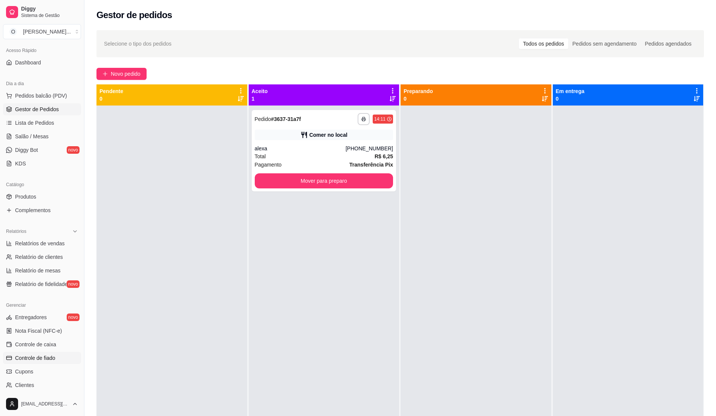
click at [38, 357] on span "Controle de fiado" at bounding box center [35, 358] width 40 height 8
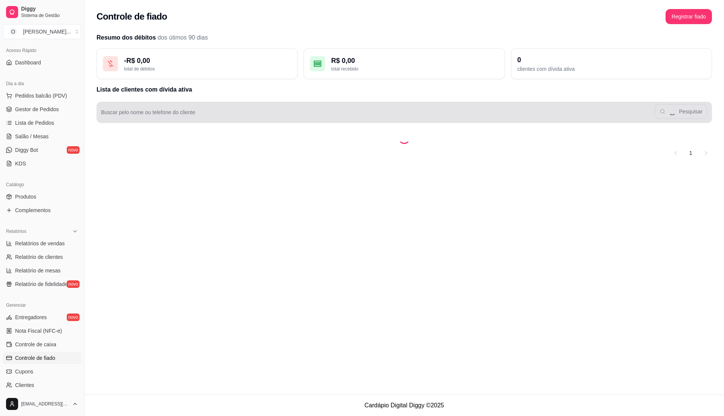
click at [293, 111] on div "Pesquisar" at bounding box center [404, 112] width 606 height 15
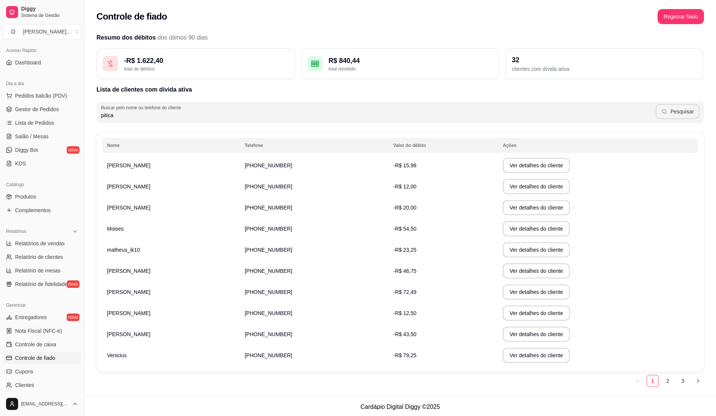
type input "pitica"
click at [681, 114] on button "Pesquisar" at bounding box center [678, 111] width 44 height 15
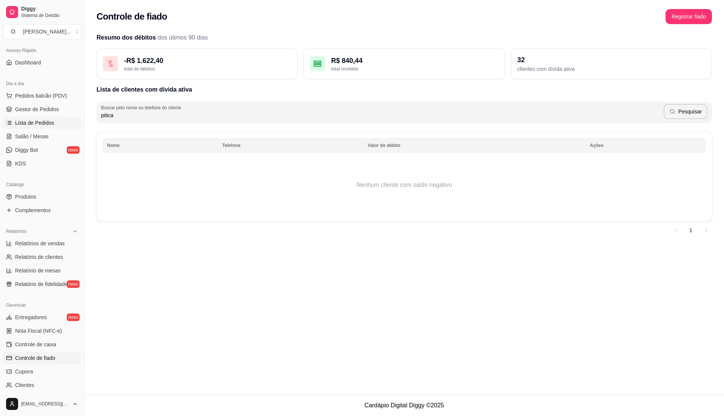
click at [26, 120] on span "Lista de Pedidos" at bounding box center [34, 123] width 39 height 8
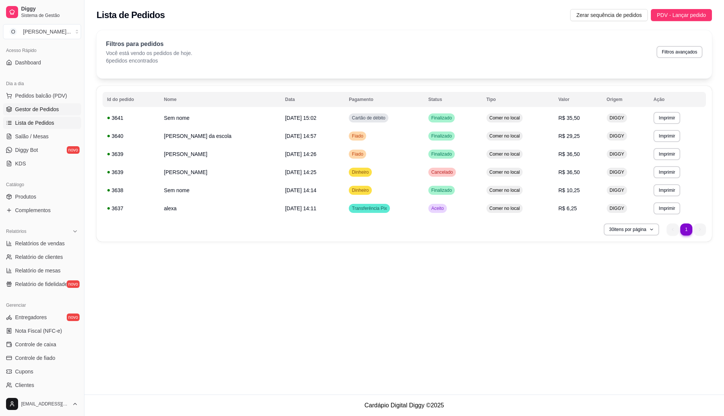
click at [38, 106] on span "Gestor de Pedidos" at bounding box center [37, 110] width 44 height 8
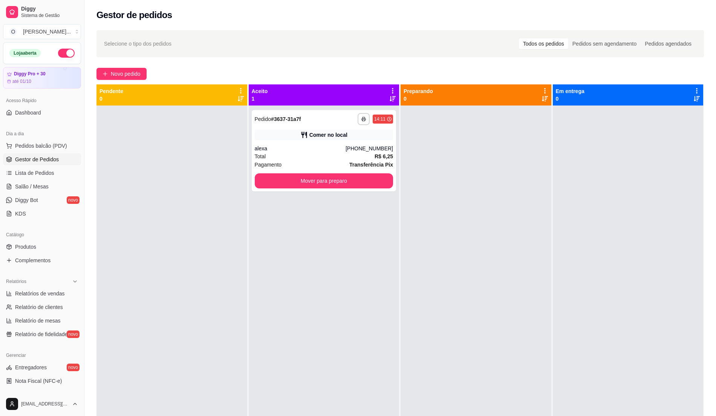
click at [50, 344] on div "Relatórios Relatórios de vendas Relatório de clientes Relatório de mesas Relató…" at bounding box center [42, 308] width 84 height 71
click at [50, 341] on div "Relatórios Relatórios de vendas Relatório de clientes Relatório de mesas Relató…" at bounding box center [42, 308] width 84 height 71
click at [60, 332] on span "Relatório de fidelidade" at bounding box center [41, 335] width 52 height 8
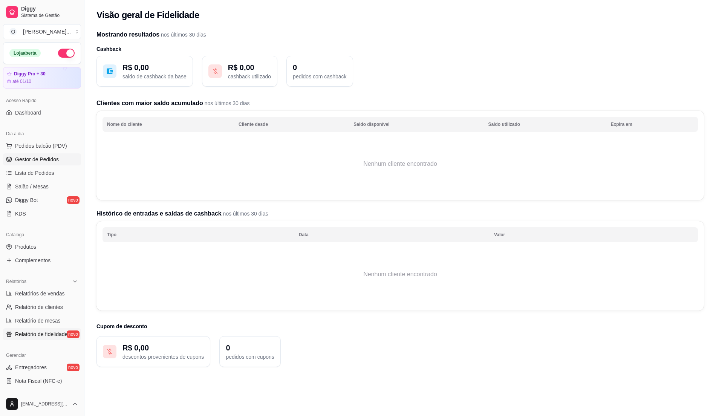
click at [47, 163] on span "Gestor de Pedidos" at bounding box center [37, 160] width 44 height 8
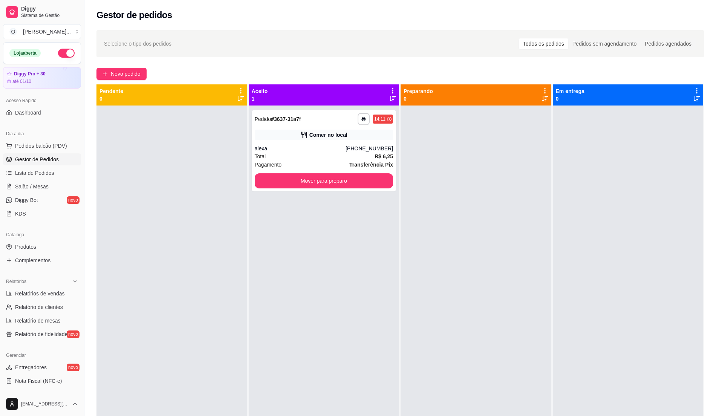
click at [708, 140] on div "**********" at bounding box center [400, 268] width 632 height 484
click at [36, 174] on span "Lista de Pedidos" at bounding box center [34, 173] width 39 height 8
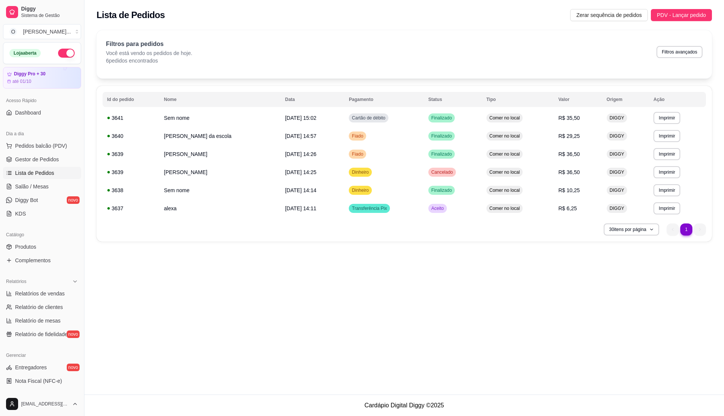
click at [36, 174] on span "Lista de Pedidos" at bounding box center [34, 173] width 39 height 8
click at [54, 148] on span "Pedidos balcão (PDV)" at bounding box center [41, 146] width 52 height 8
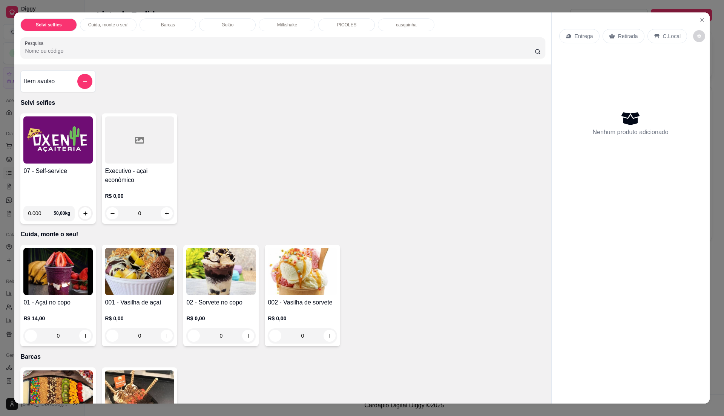
click at [44, 178] on div "07 - Self-service" at bounding box center [57, 183] width 69 height 33
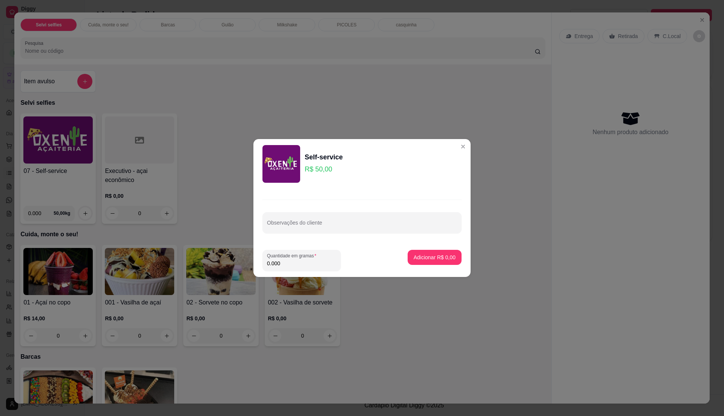
click at [304, 264] on input "0.000" at bounding box center [301, 264] width 69 height 8
click at [305, 263] on input "0" at bounding box center [301, 264] width 69 height 8
click at [302, 263] on input "0" at bounding box center [301, 264] width 69 height 8
type input "0.155"
click at [435, 254] on p "Adicionar R$ 7,75" at bounding box center [435, 258] width 42 height 8
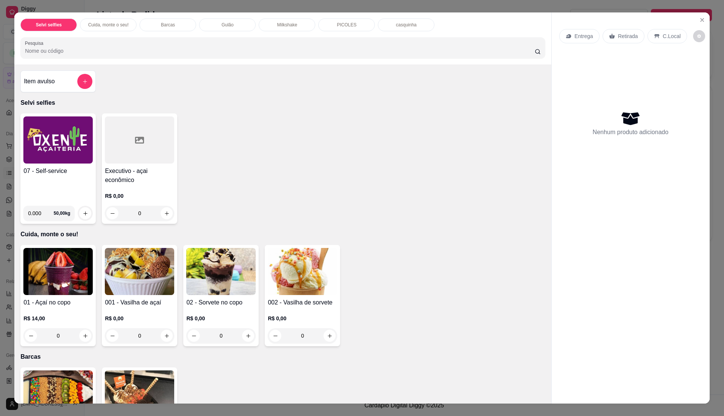
click at [14, 168] on div "Item avulso Selvi selfies 07 - Self-service 0.000 50,00 kg Executivo - açai eco…" at bounding box center [282, 233] width 537 height 339
click at [67, 176] on h4 "07 - Self-service" at bounding box center [57, 171] width 69 height 9
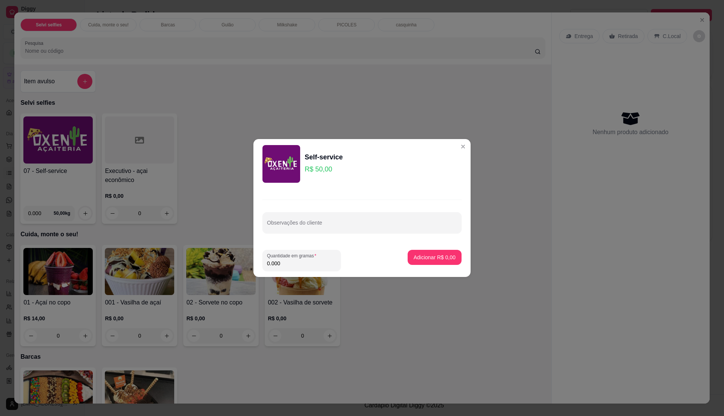
click at [309, 264] on input "0.000" at bounding box center [301, 264] width 69 height 8
type input "0.3"
click at [448, 255] on button "Adicionar R$ 15,00" at bounding box center [432, 257] width 55 height 15
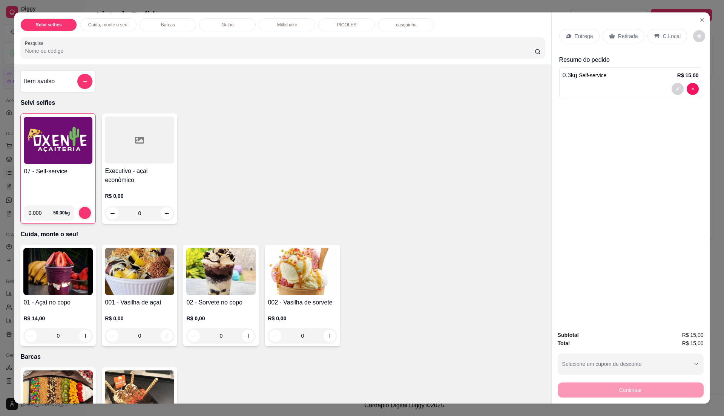
click at [672, 38] on p "C.Local" at bounding box center [672, 36] width 18 height 8
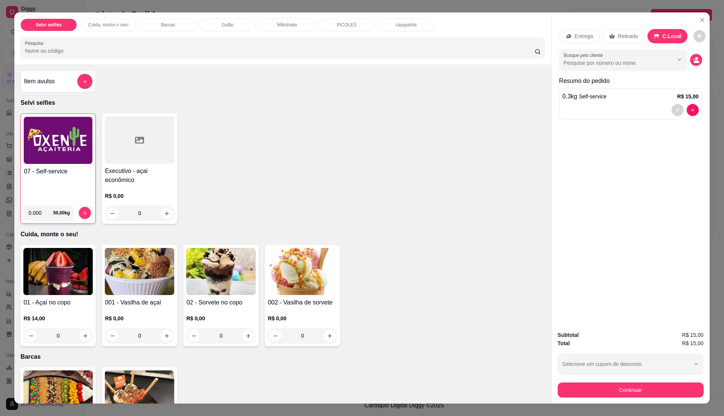
click at [73, 180] on div "07 - Self-service" at bounding box center [58, 183] width 69 height 32
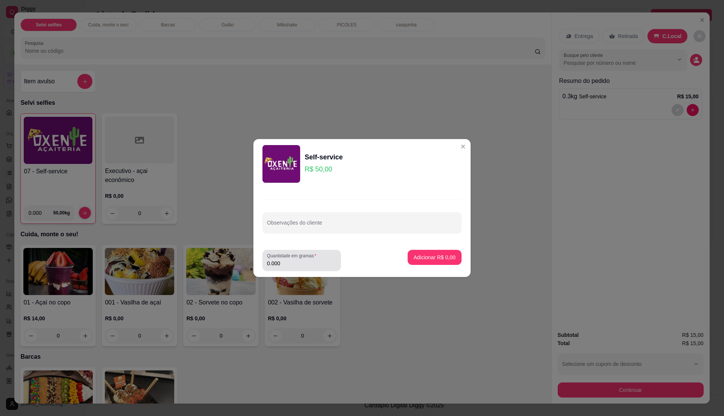
click at [308, 258] on label "Quantidade em gramas" at bounding box center [293, 256] width 52 height 6
click at [308, 260] on input "0.000" at bounding box center [301, 264] width 69 height 8
type input "0.195"
click at [442, 256] on p "Adicionar R$ 9,75" at bounding box center [434, 257] width 41 height 7
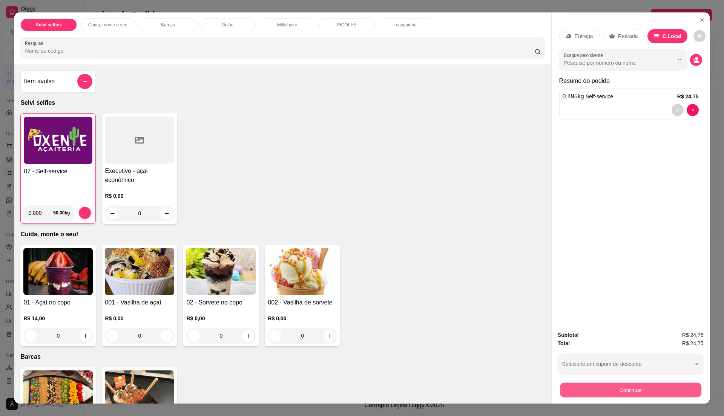
click at [608, 383] on button "Continuar" at bounding box center [630, 390] width 141 height 15
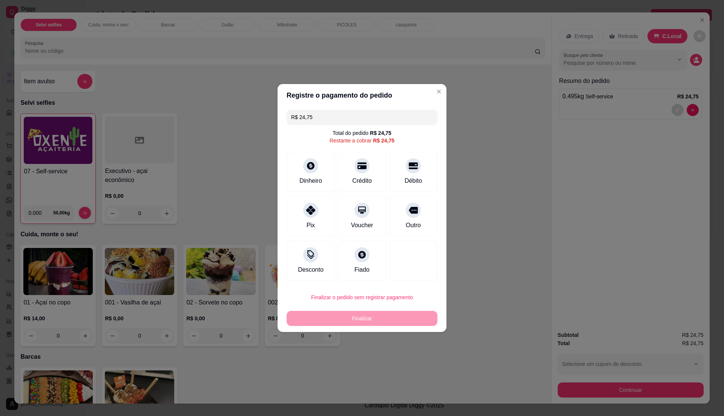
click at [326, 114] on input "R$ 24,75" at bounding box center [362, 117] width 142 height 15
type input "R$ 9,75"
click at [322, 179] on div "Dinheiro" at bounding box center [310, 171] width 53 height 44
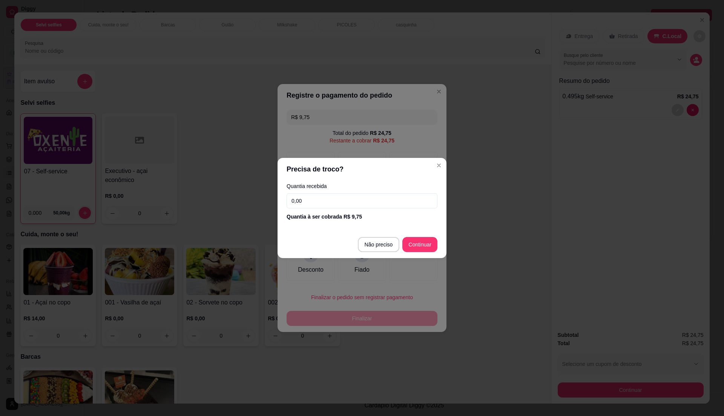
click at [335, 205] on input "0,00" at bounding box center [362, 200] width 151 height 15
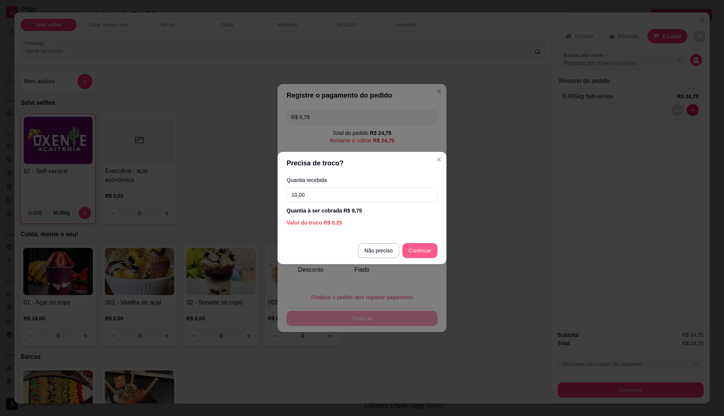
type input "10,00"
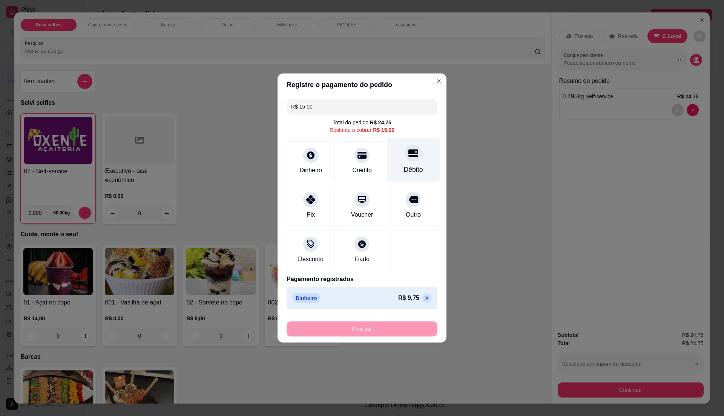
click at [405, 172] on div "Débito" at bounding box center [413, 170] width 19 height 10
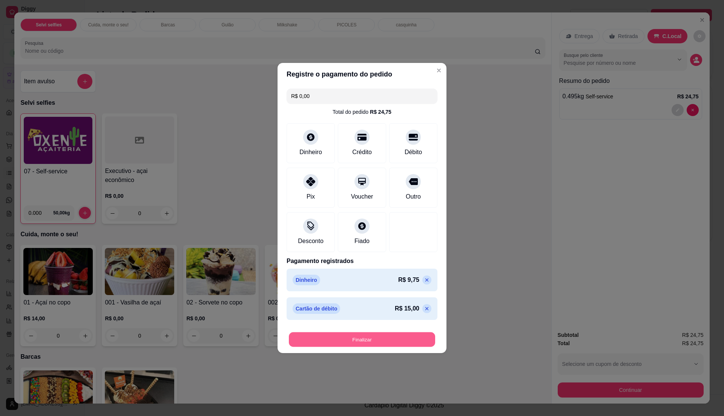
click at [414, 339] on button "Finalizar" at bounding box center [362, 340] width 146 height 15
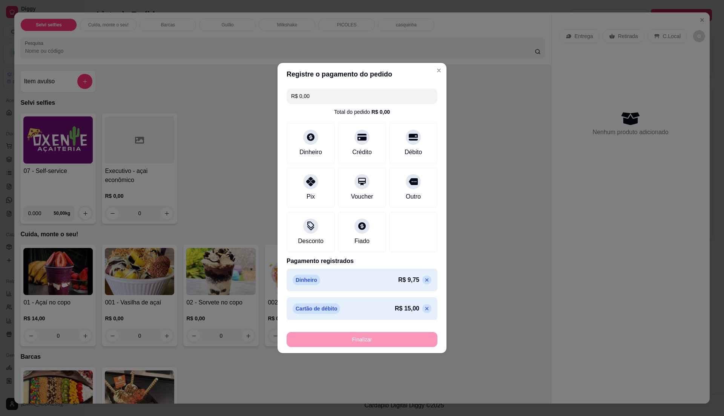
type input "-R$ 24,75"
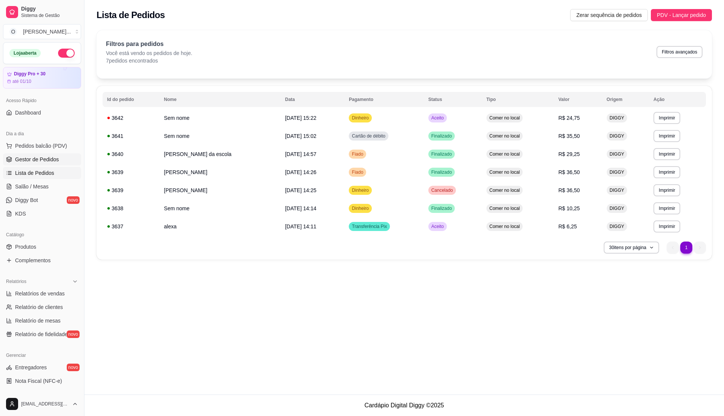
click at [36, 161] on span "Gestor de Pedidos" at bounding box center [37, 160] width 44 height 8
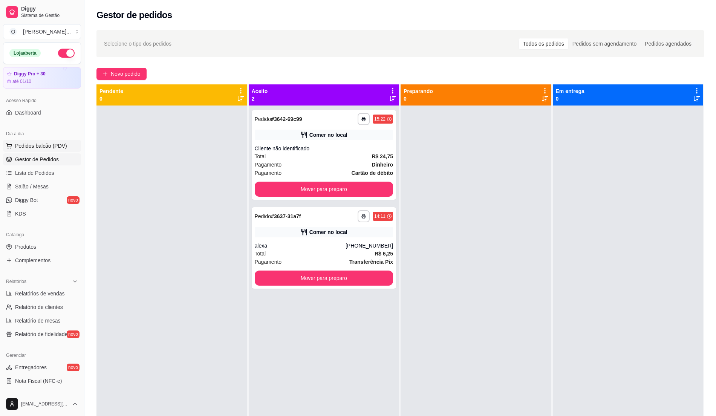
click at [38, 144] on span "Pedidos balcão (PDV)" at bounding box center [41, 146] width 52 height 8
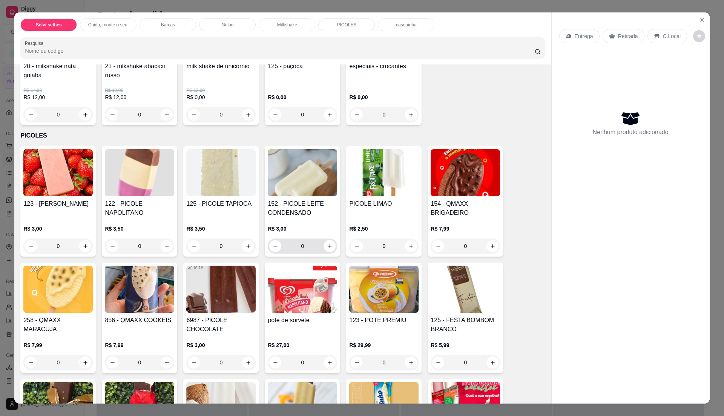
scroll to position [854, 0]
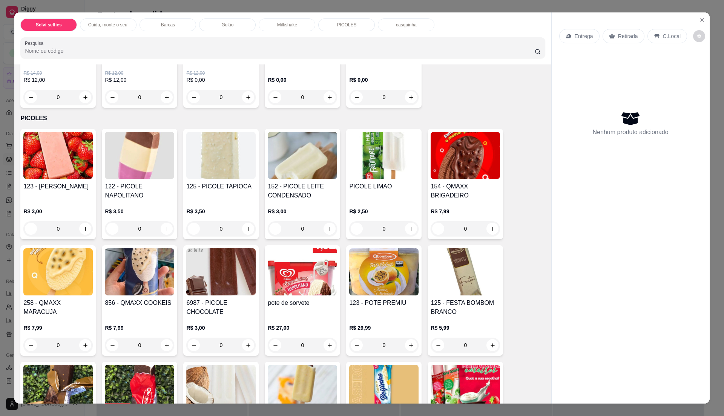
click at [302, 282] on img at bounding box center [302, 271] width 69 height 47
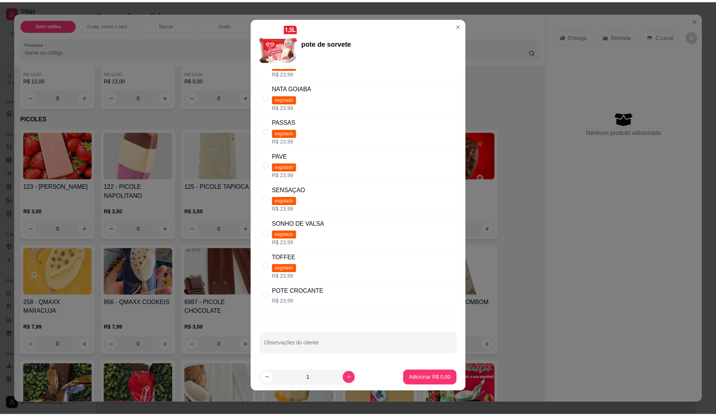
scroll to position [3, 0]
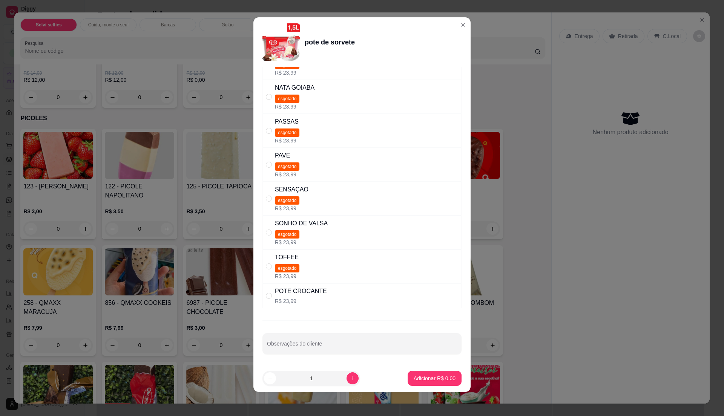
drag, startPoint x: 327, startPoint y: 299, endPoint x: 339, endPoint y: 305, distance: 14.5
click at [338, 305] on div "POTE CROCANTE R$ 23,99" at bounding box center [361, 296] width 199 height 25
radio input "true"
click at [428, 376] on p "Adicionar R$ 23,99" at bounding box center [433, 378] width 44 height 7
type input "1"
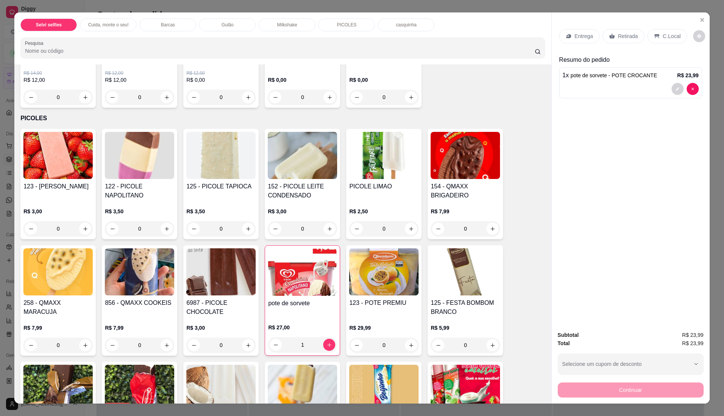
click at [663, 35] on p "C.Local" at bounding box center [672, 36] width 18 height 8
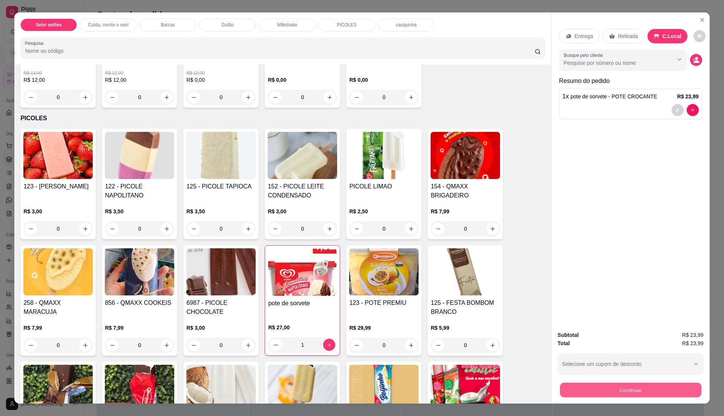
click at [611, 391] on button "Continuar" at bounding box center [630, 390] width 141 height 15
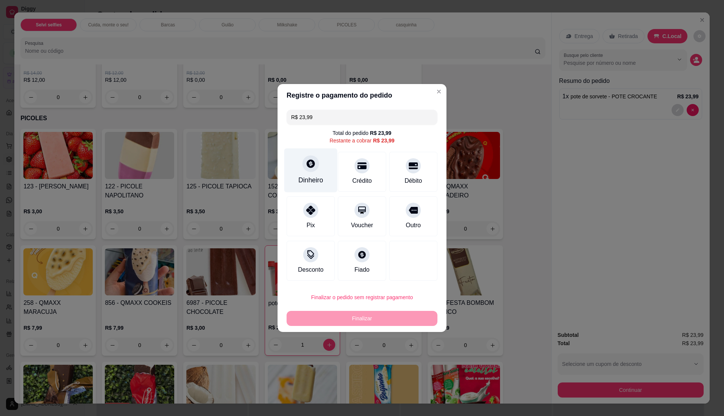
click at [323, 179] on div "Dinheiro" at bounding box center [310, 171] width 53 height 44
click at [326, 202] on input "0,00" at bounding box center [362, 200] width 151 height 15
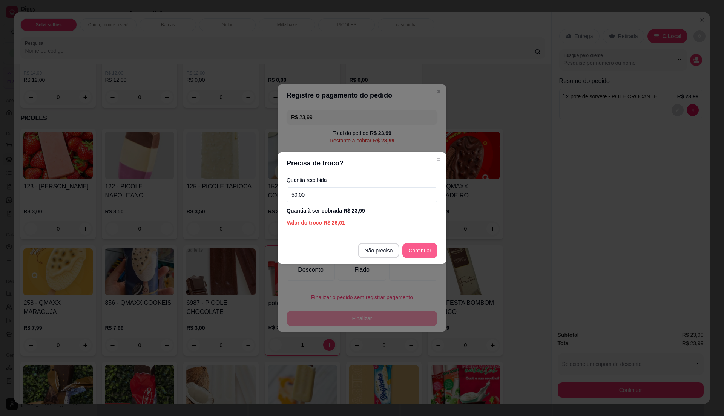
type input "50,00"
type input "R$ 0,00"
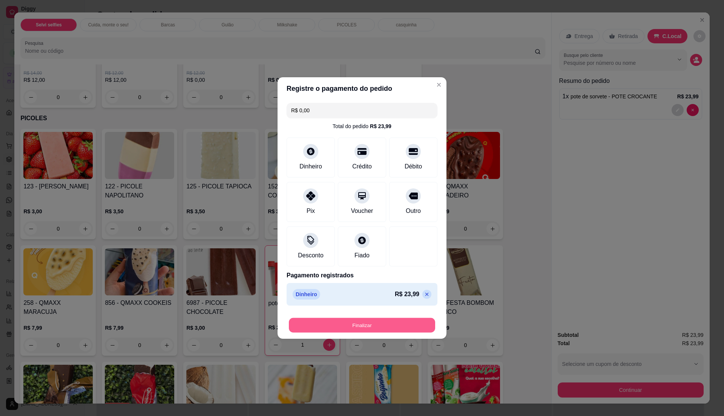
click at [403, 329] on button "Finalizar" at bounding box center [362, 325] width 146 height 15
type input "0"
type input "-R$ 23,99"
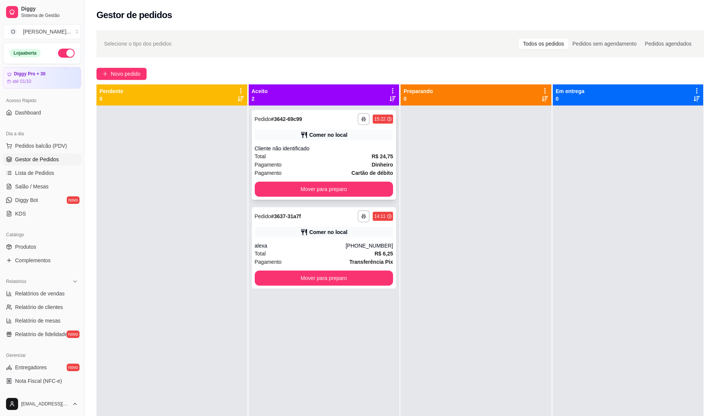
click at [355, 152] on div "**********" at bounding box center [324, 155] width 145 height 90
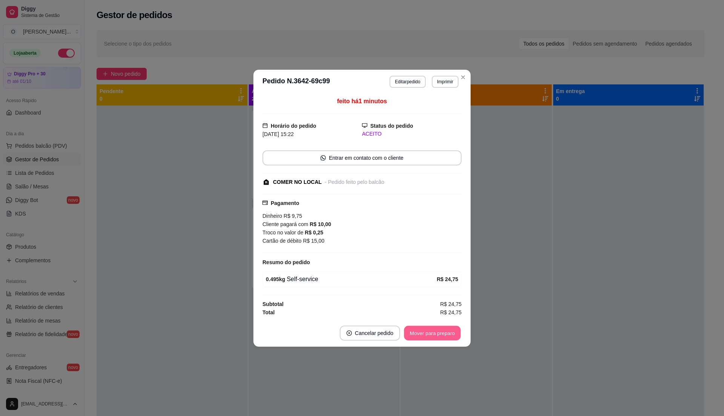
click at [438, 332] on button "Mover para preparo" at bounding box center [432, 333] width 57 height 15
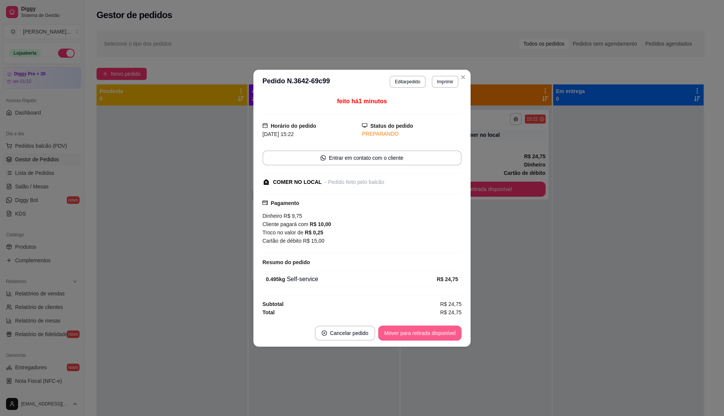
click at [438, 333] on button "Mover para retirada disponível" at bounding box center [419, 333] width 83 height 15
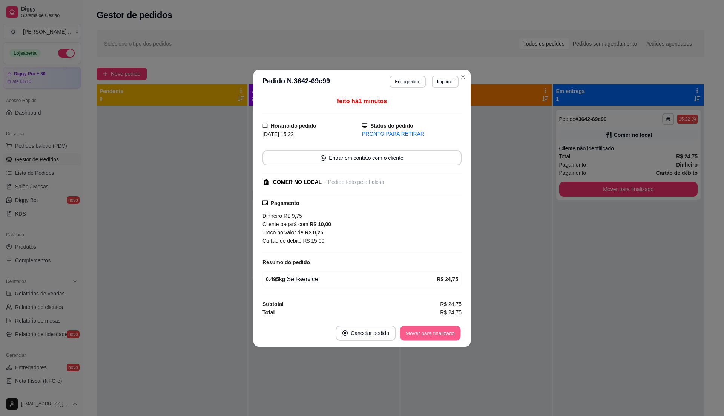
click at [439, 333] on button "Mover para finalizado" at bounding box center [430, 333] width 61 height 15
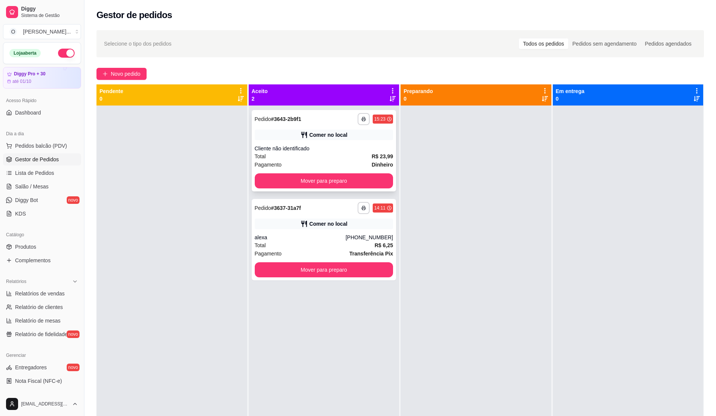
click at [338, 153] on div "Total R$ 23,99" at bounding box center [324, 156] width 139 height 8
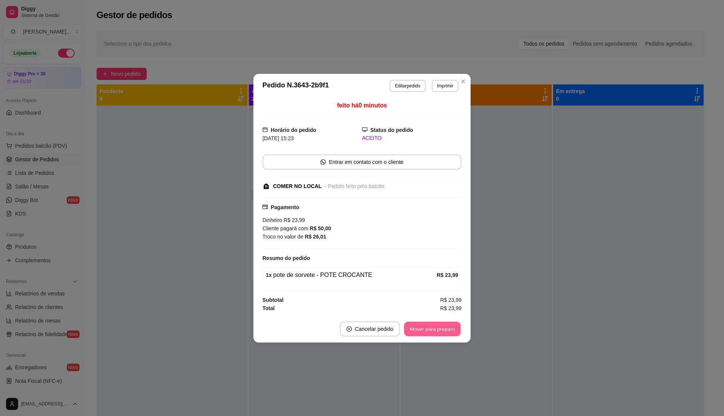
click at [436, 326] on button "Mover para preparo" at bounding box center [432, 329] width 57 height 15
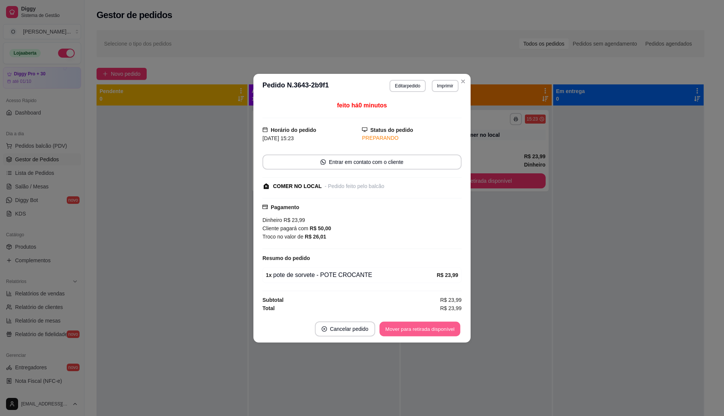
click at [436, 326] on button "Mover para retirada disponível" at bounding box center [419, 329] width 81 height 15
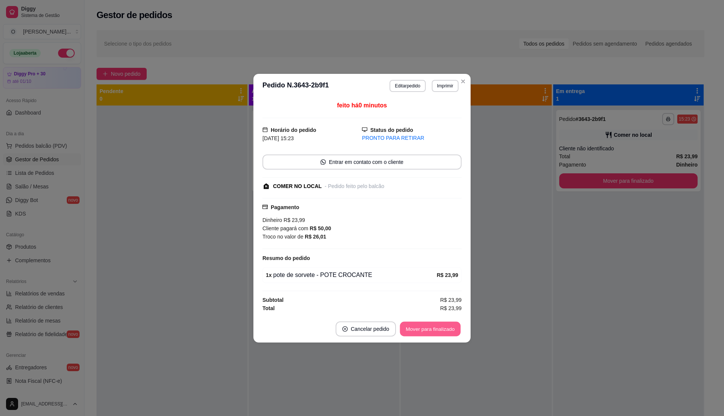
click at [436, 326] on button "Mover para finalizado" at bounding box center [430, 329] width 61 height 15
